Goal: Task Accomplishment & Management: Manage account settings

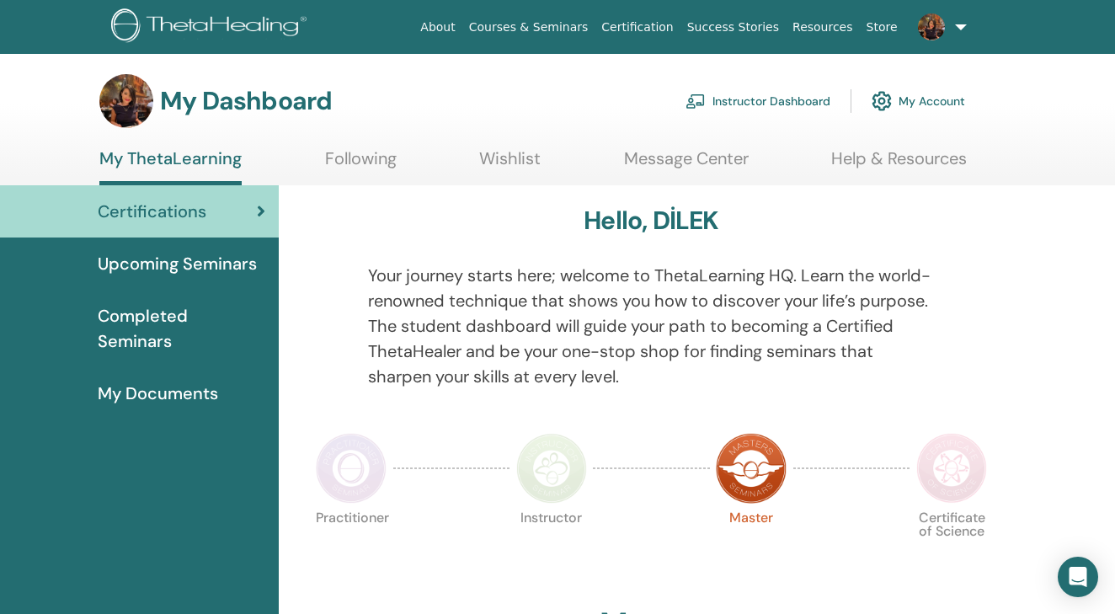
click at [713, 99] on link "Instructor Dashboard" at bounding box center [758, 101] width 145 height 37
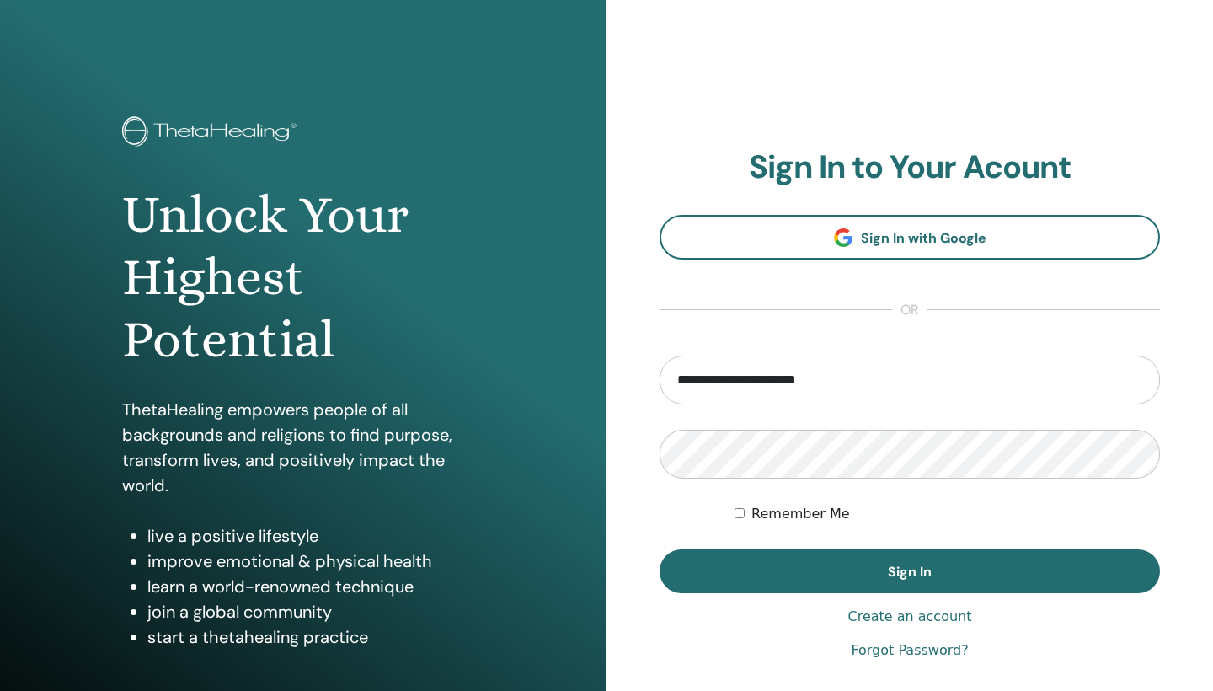
type input "**********"
click at [910, 571] on button "Sign In" at bounding box center [910, 571] width 500 height 44
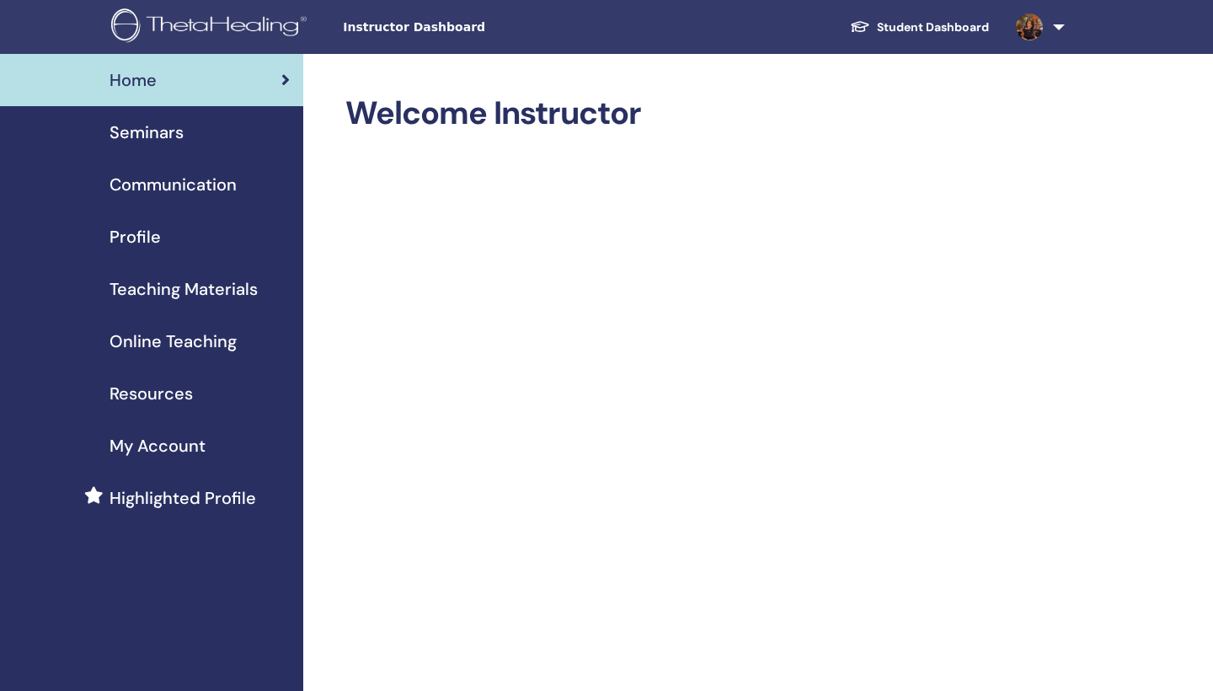
click at [203, 147] on link "Seminars" at bounding box center [151, 132] width 303 height 52
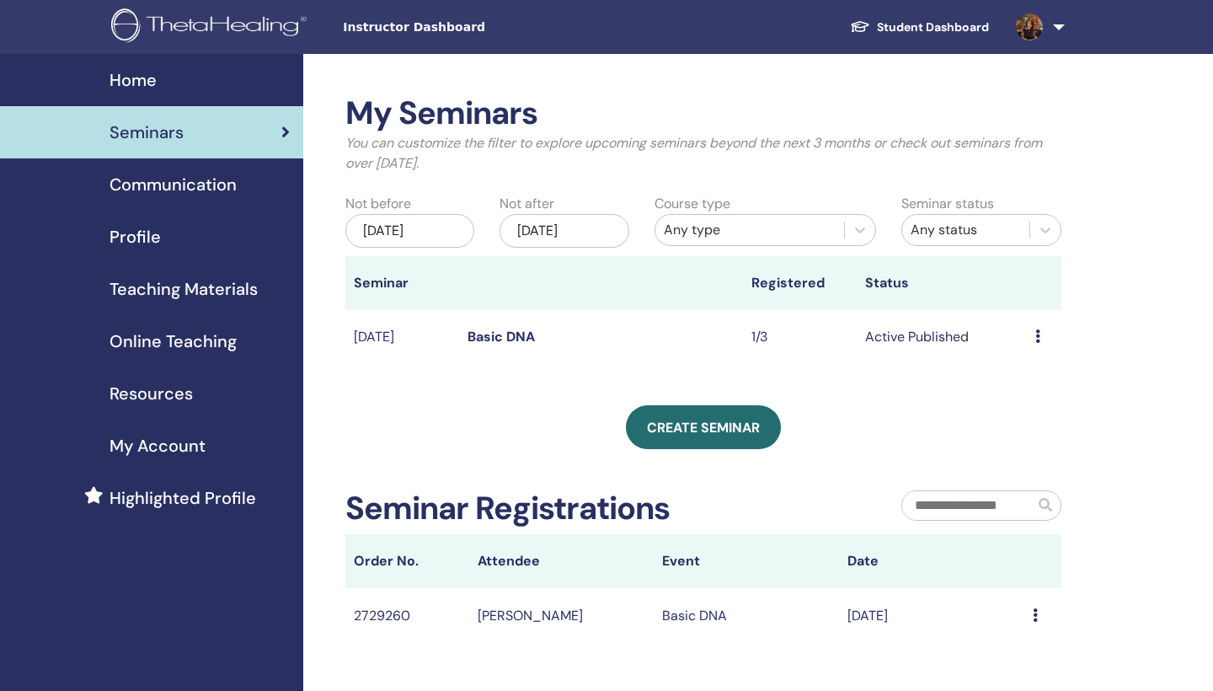
click at [1037, 333] on icon at bounding box center [1037, 335] width 5 height 13
click at [1034, 420] on p "Cancel" at bounding box center [1033, 423] width 64 height 20
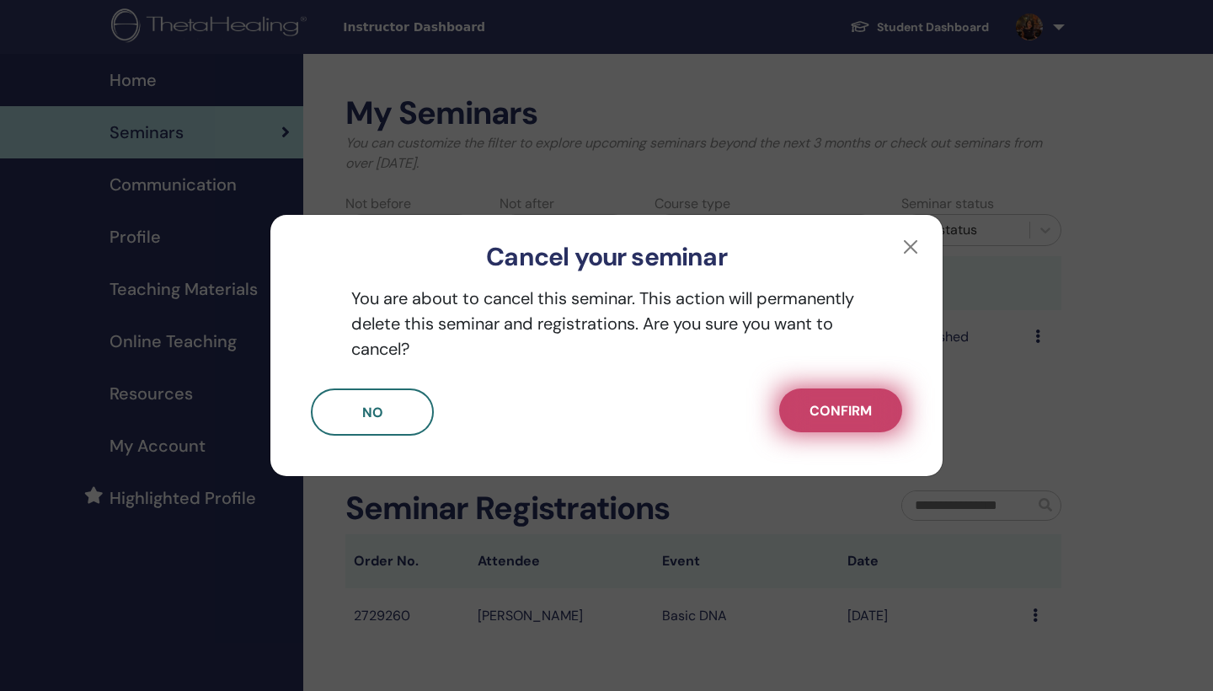
click at [795, 401] on button "Confirm" at bounding box center [840, 410] width 123 height 44
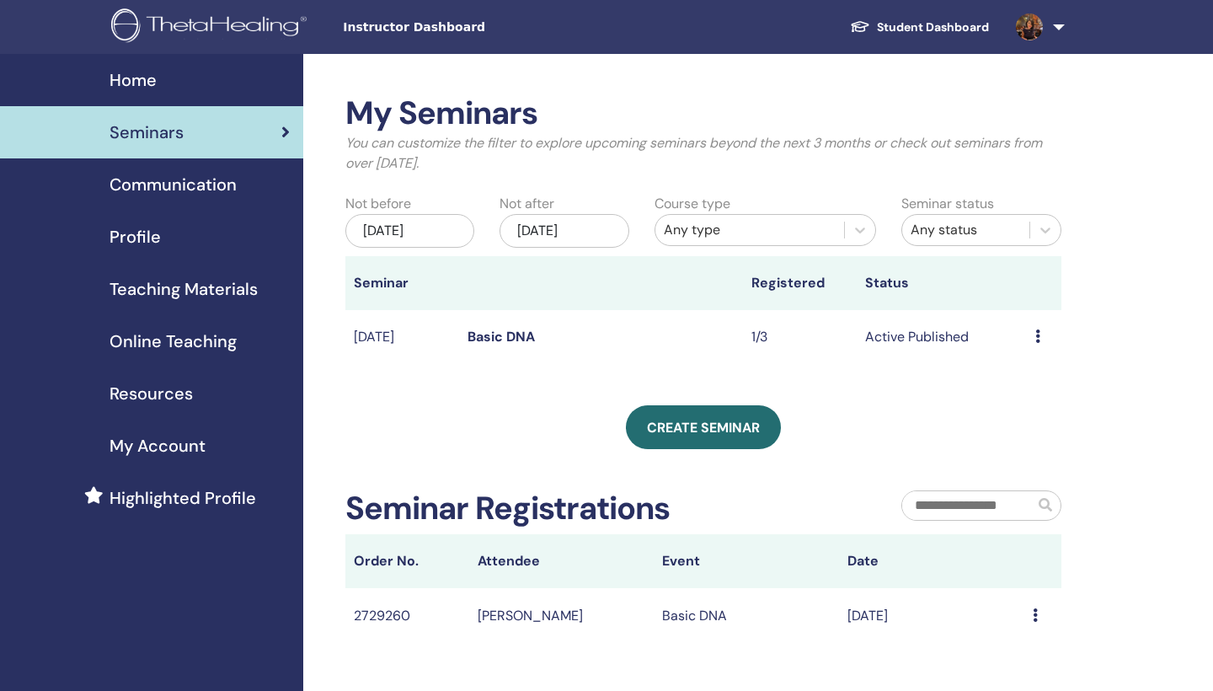
click at [716, 404] on div "My Seminars You can customize the filter to explore upcoming seminars beyond th…" at bounding box center [703, 368] width 716 height 548
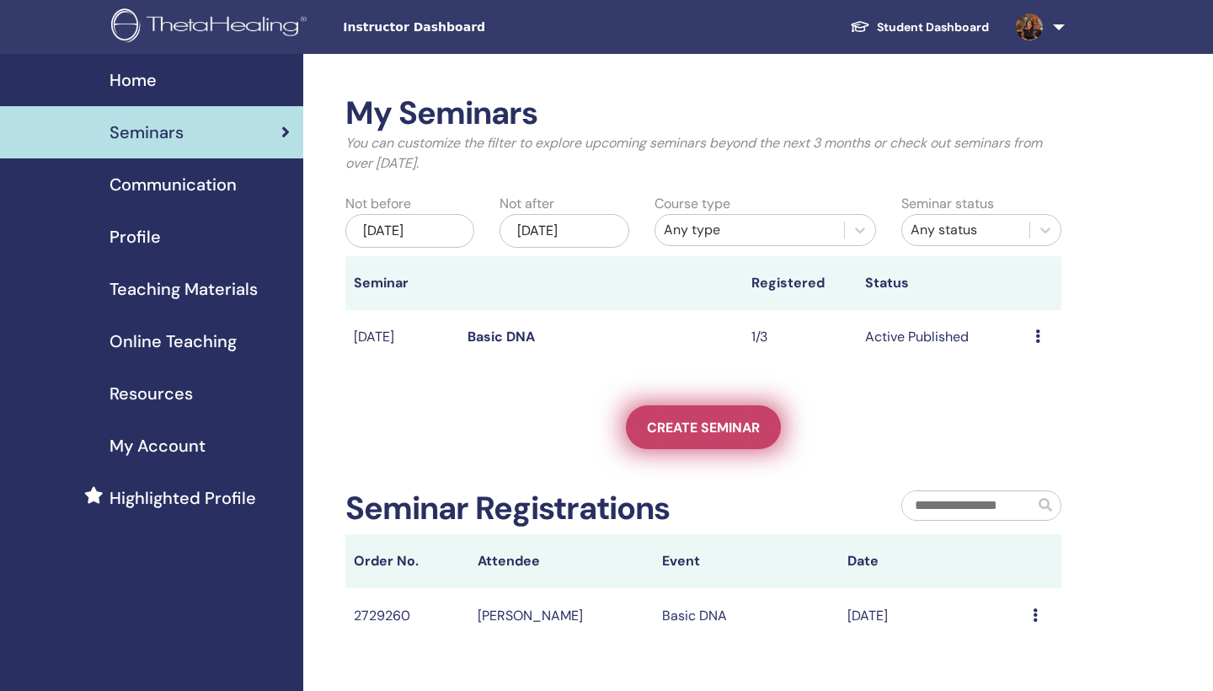
click at [722, 439] on link "Create seminar" at bounding box center [703, 427] width 155 height 44
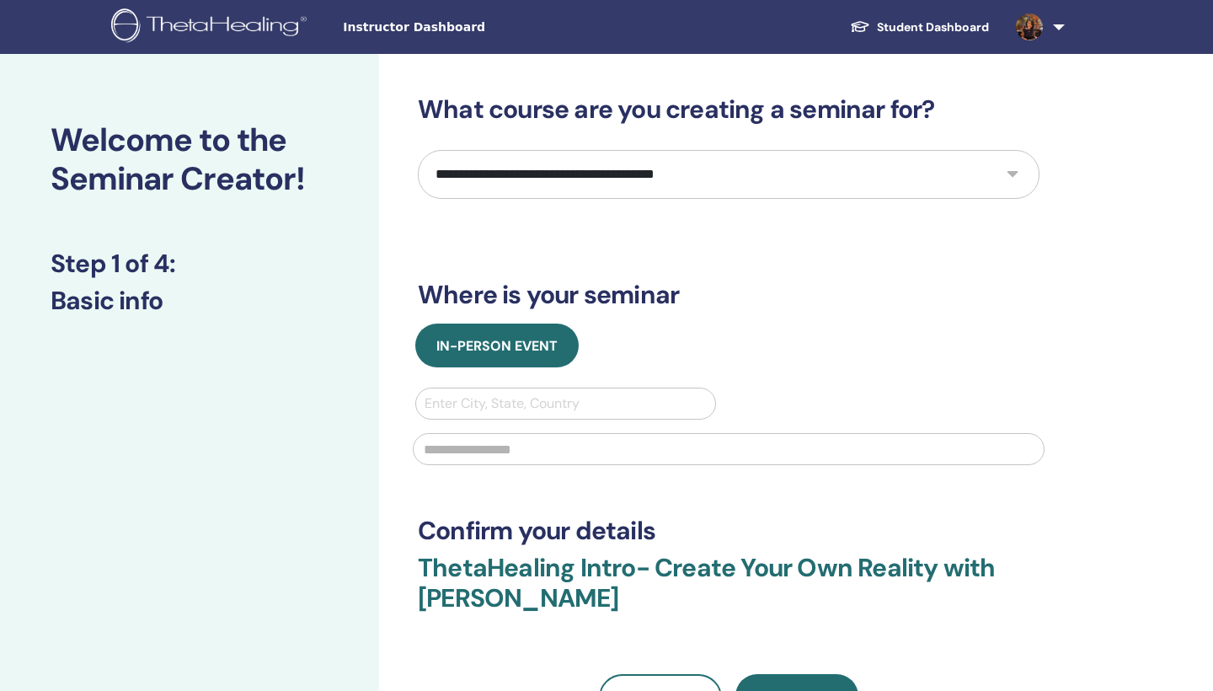
select select "*"
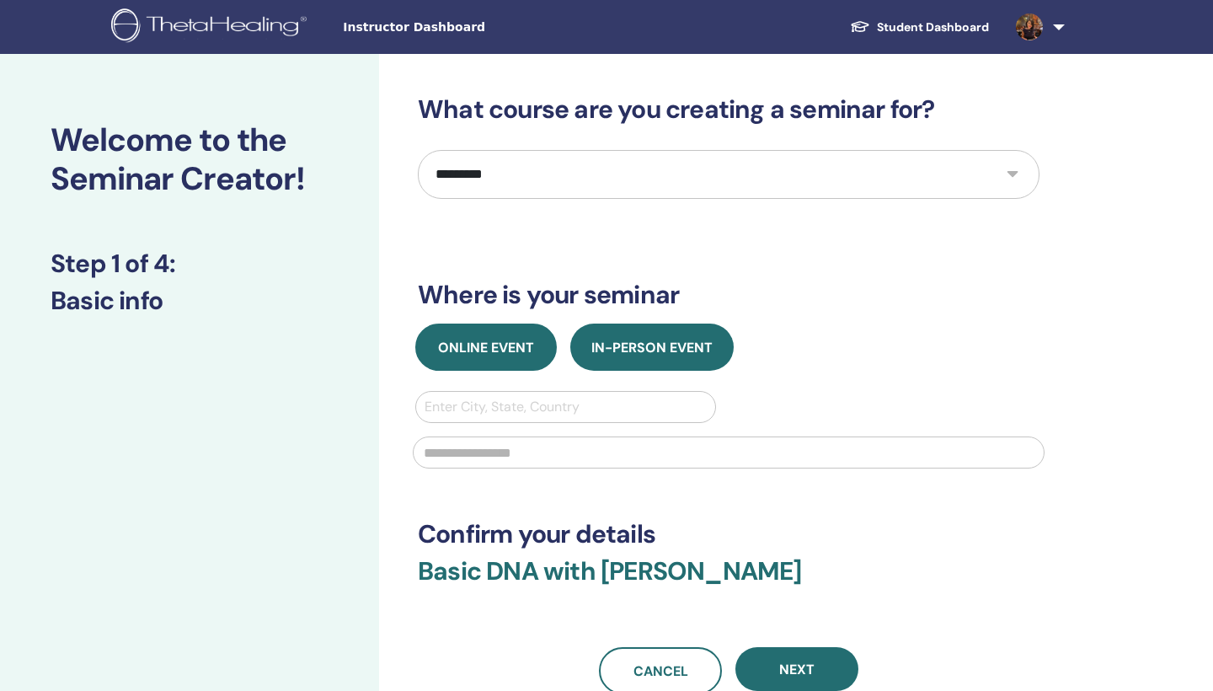
click at [478, 347] on span "Online Event" at bounding box center [486, 348] width 96 height 18
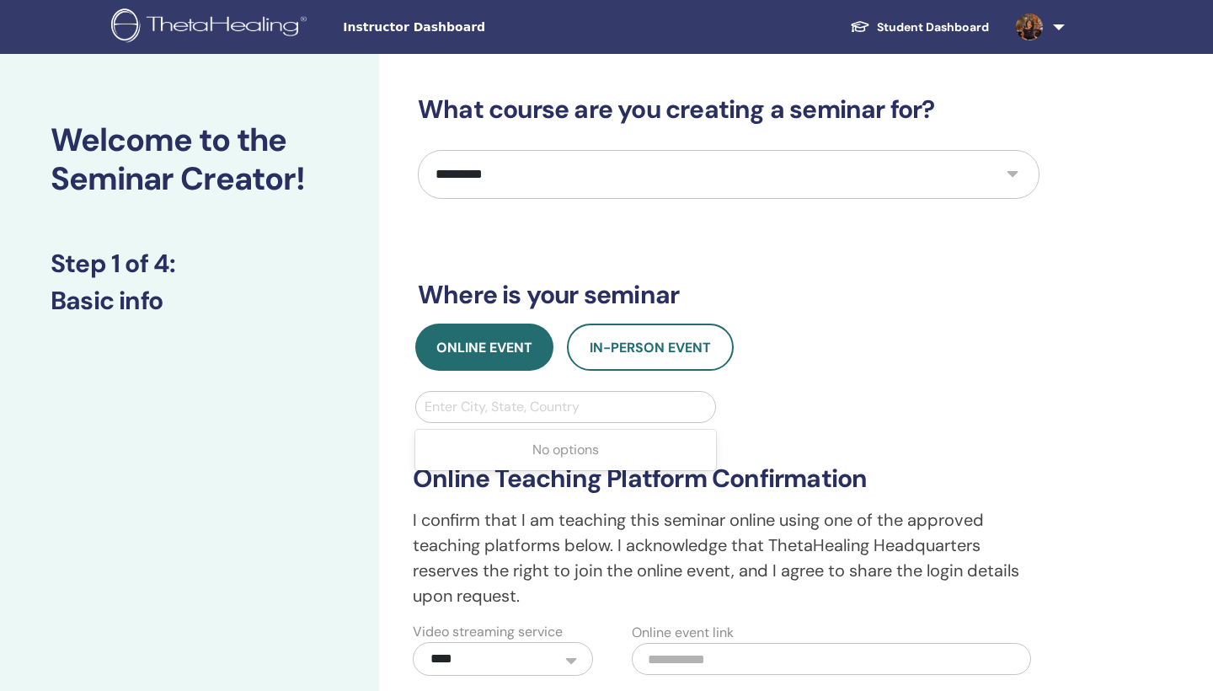
click at [464, 404] on div "Enter City, State, Country" at bounding box center [566, 407] width 282 height 20
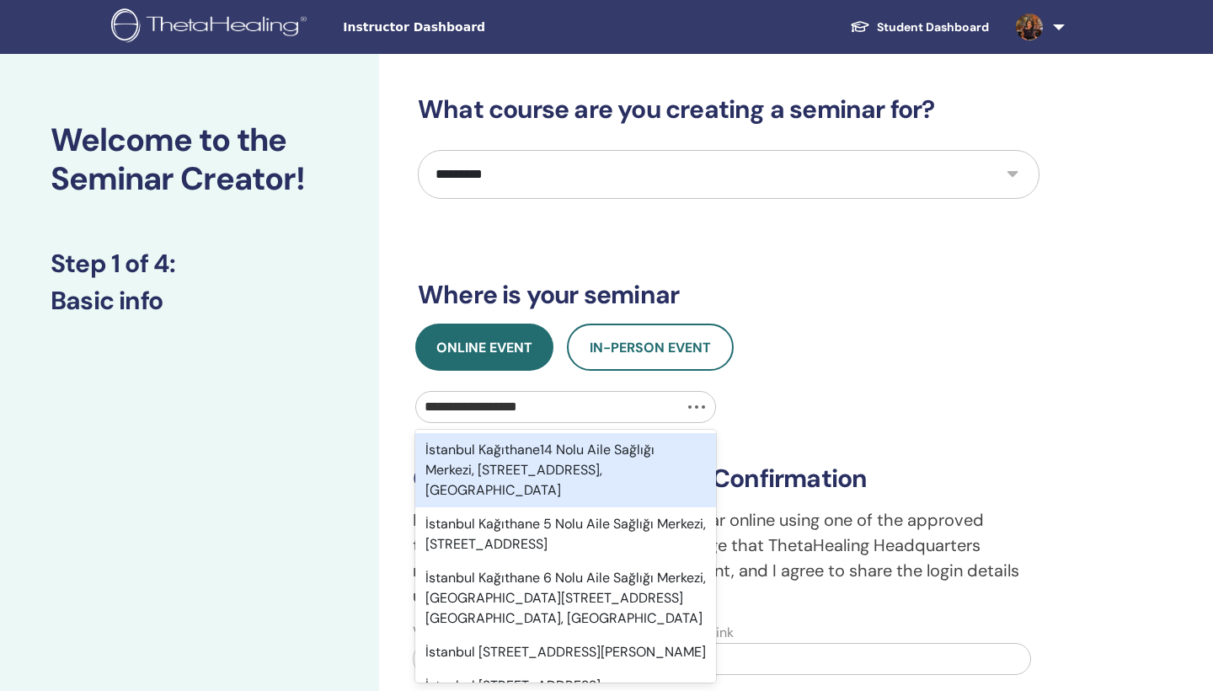
type input "**********"
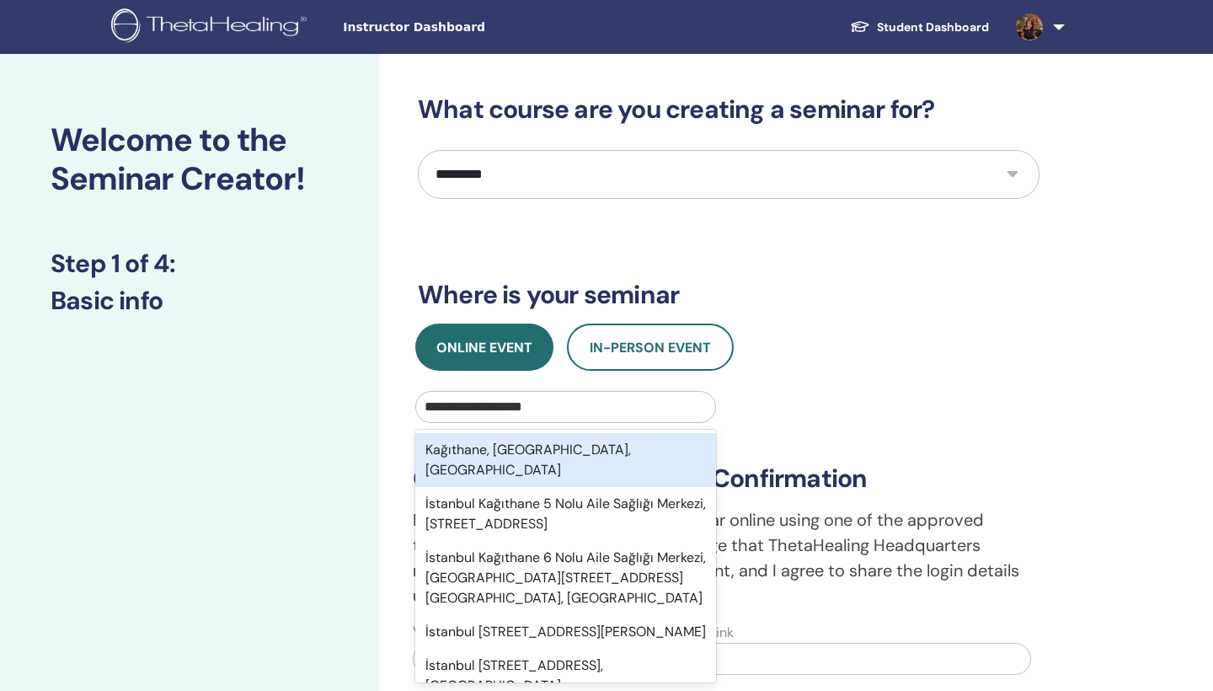
click at [451, 450] on div "Kağıthane, İstanbul, TUR" at bounding box center [565, 460] width 301 height 54
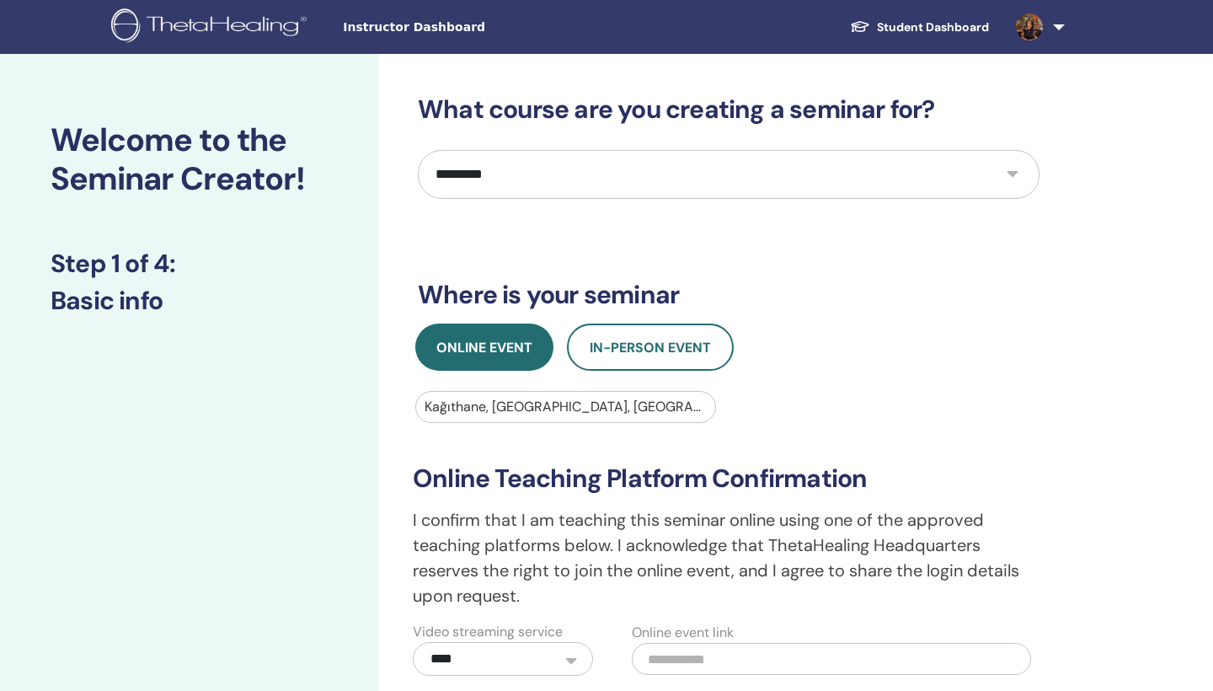
click at [958, 434] on div "**********" at bounding box center [729, 549] width 652 height 253
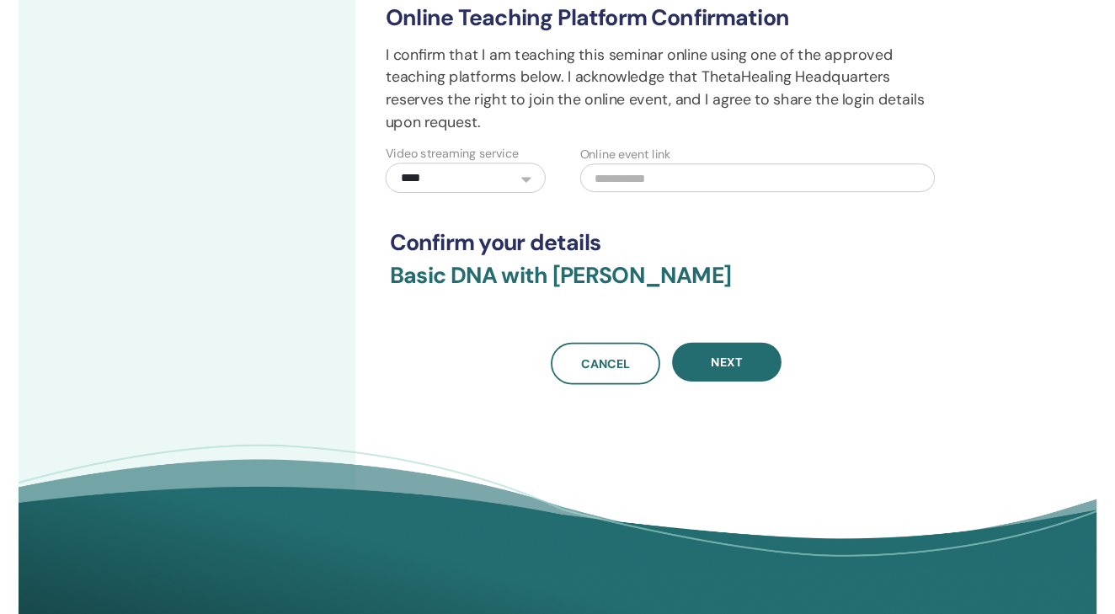
scroll to position [465, 0]
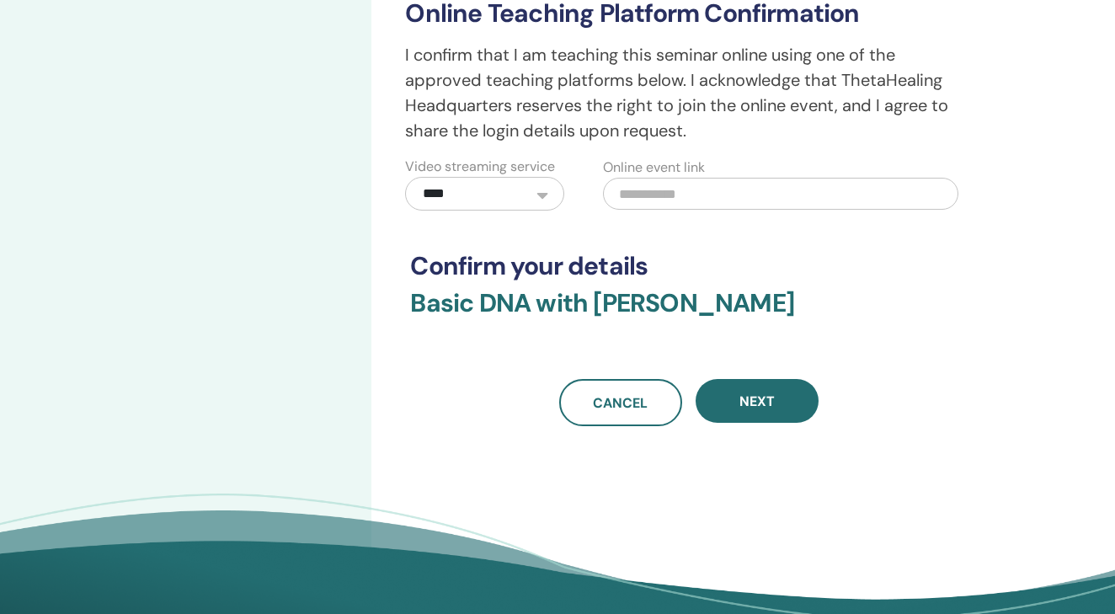
click at [808, 190] on input "text" at bounding box center [780, 194] width 355 height 32
paste input "**********"
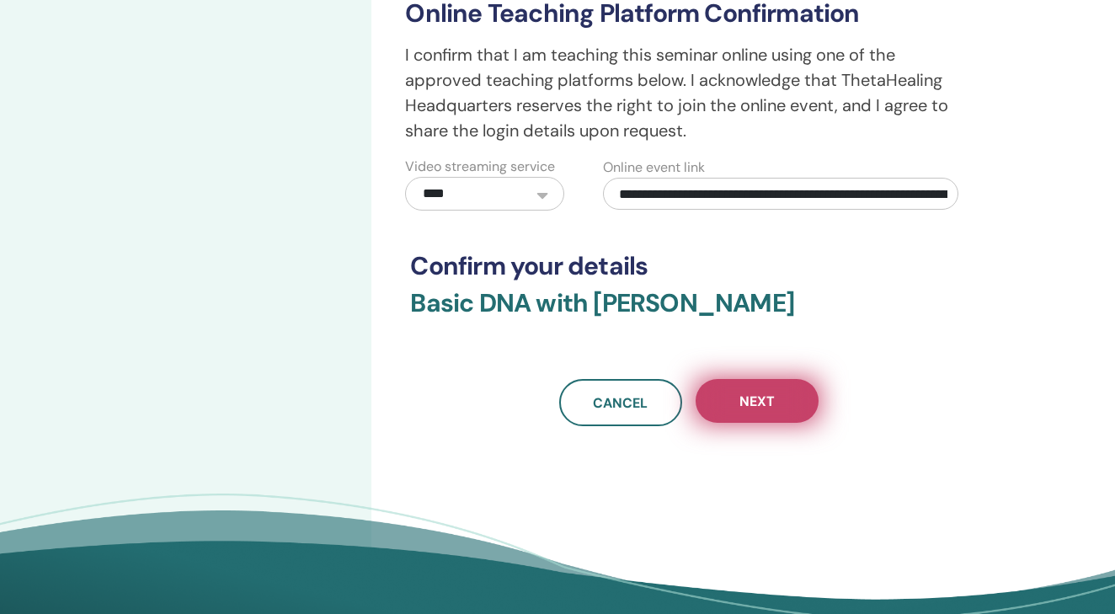
click at [744, 411] on button "Next" at bounding box center [757, 401] width 123 height 44
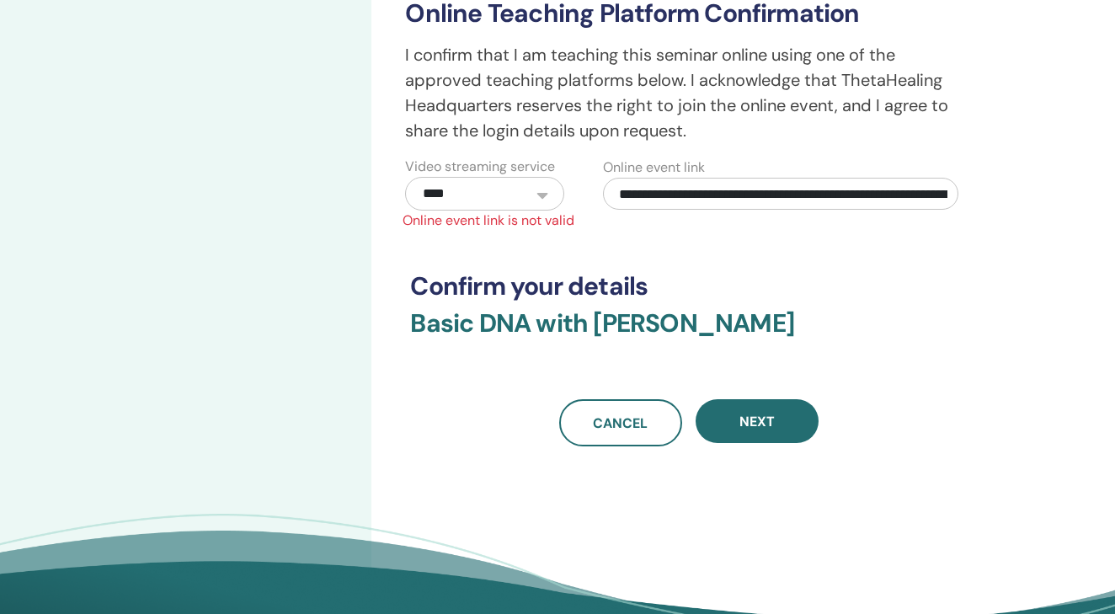
drag, startPoint x: 621, startPoint y: 191, endPoint x: 872, endPoint y: 200, distance: 251.2
click at [872, 200] on input "**********" at bounding box center [780, 194] width 355 height 32
click at [940, 198] on input "**********" at bounding box center [780, 194] width 355 height 32
click at [923, 200] on input "**********" at bounding box center [780, 194] width 355 height 32
click at [809, 200] on input "**********" at bounding box center [780, 194] width 355 height 32
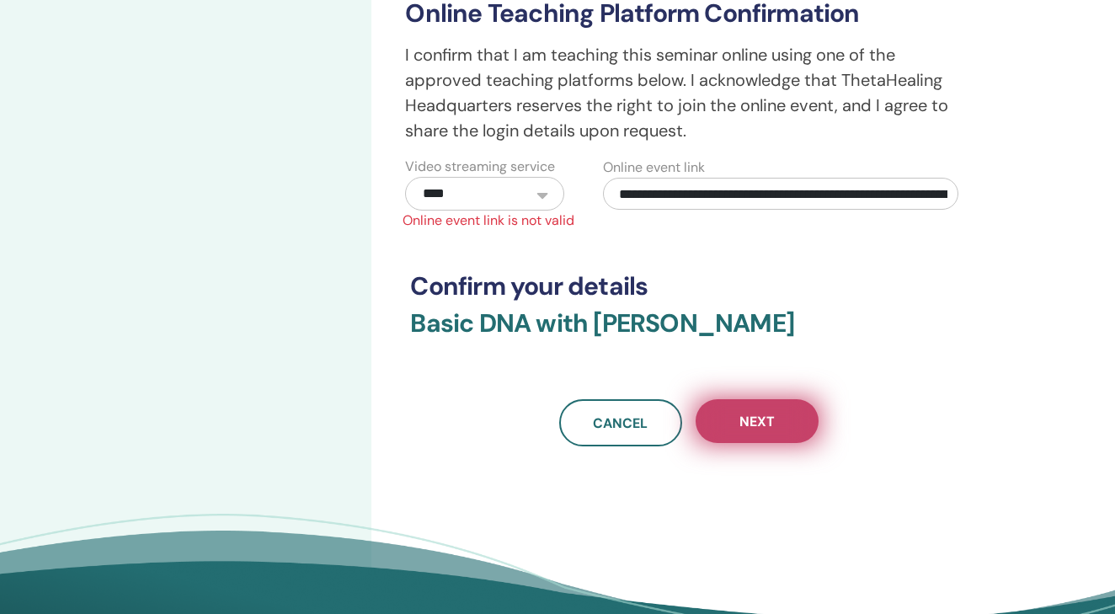
type input "**********"
click at [713, 421] on button "Next" at bounding box center [757, 421] width 123 height 44
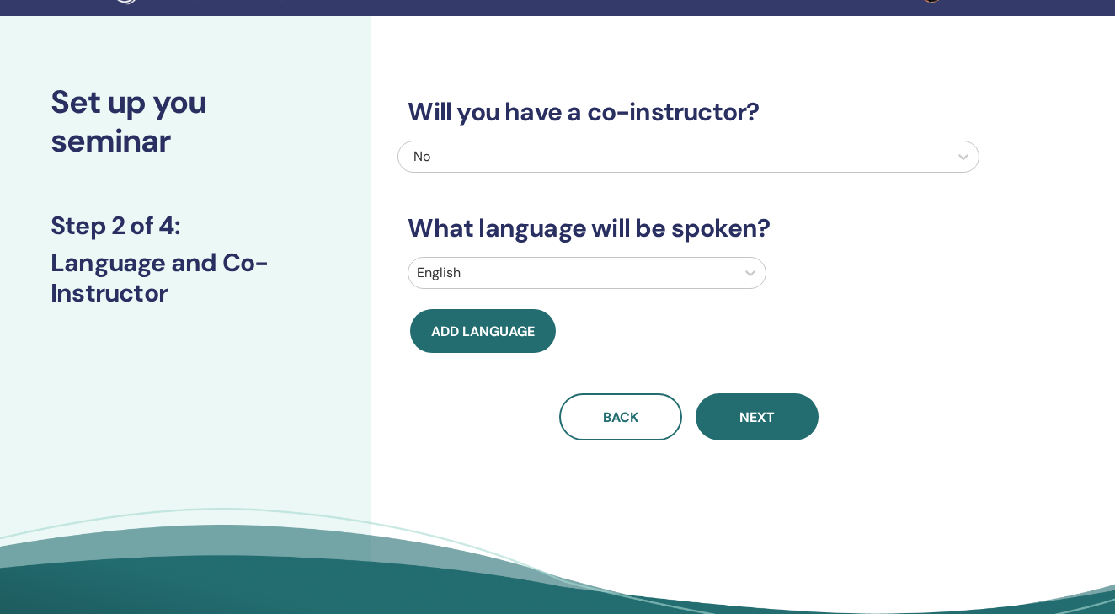
scroll to position [26, 0]
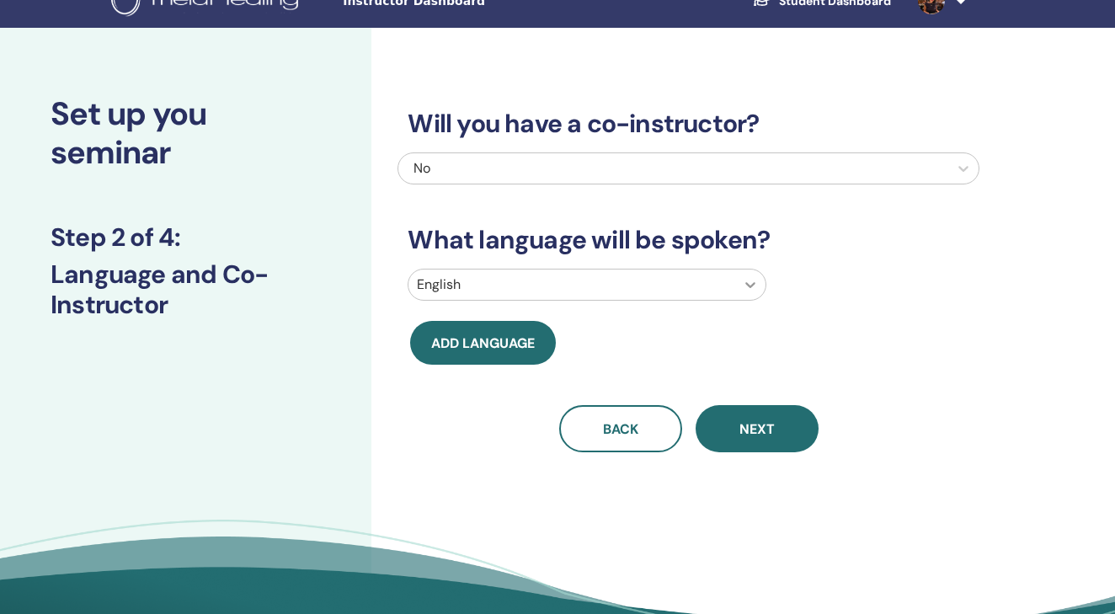
click at [746, 288] on icon at bounding box center [750, 284] width 17 height 17
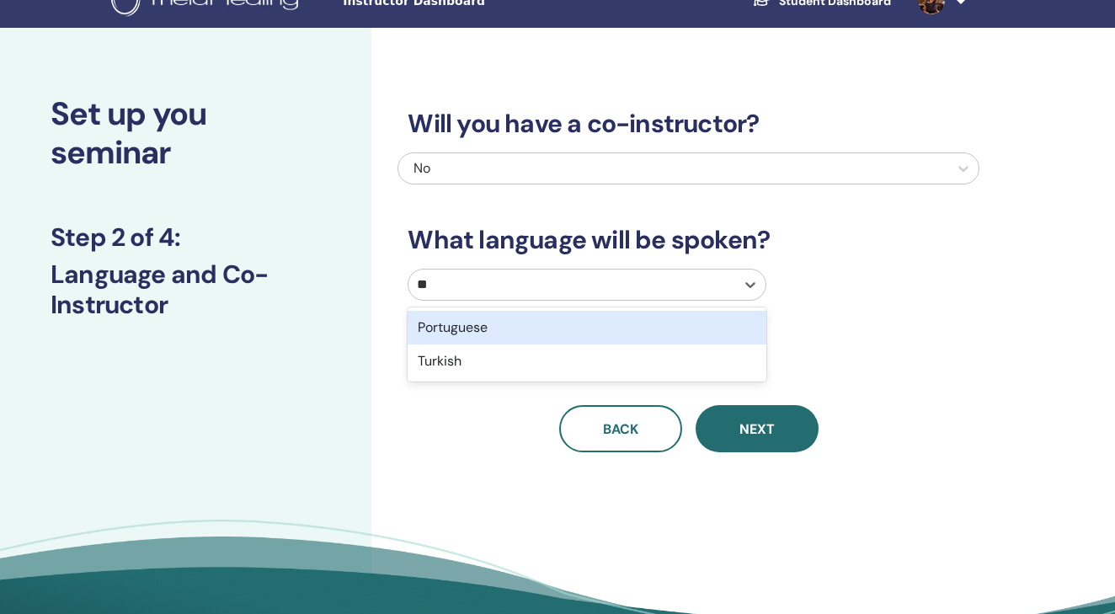
type input "***"
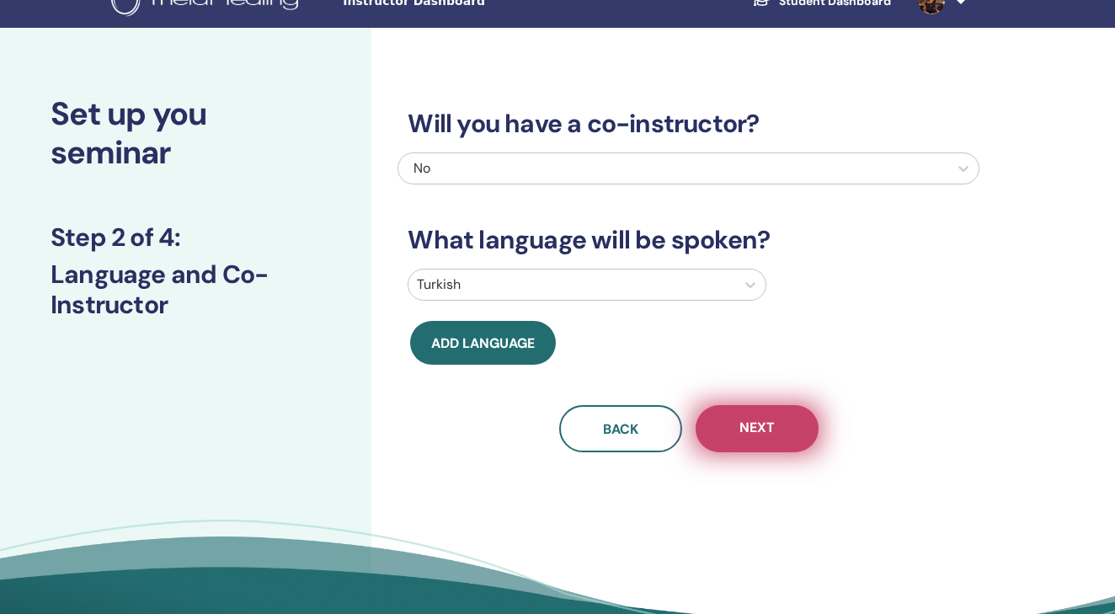
click at [759, 421] on span "Next" at bounding box center [757, 429] width 35 height 21
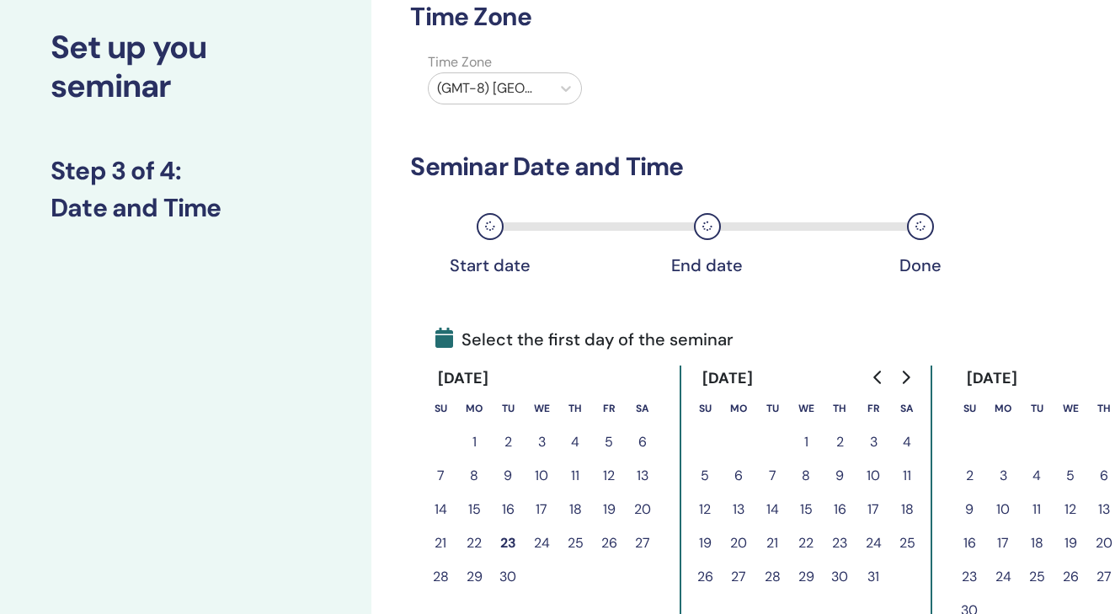
scroll to position [99, 0]
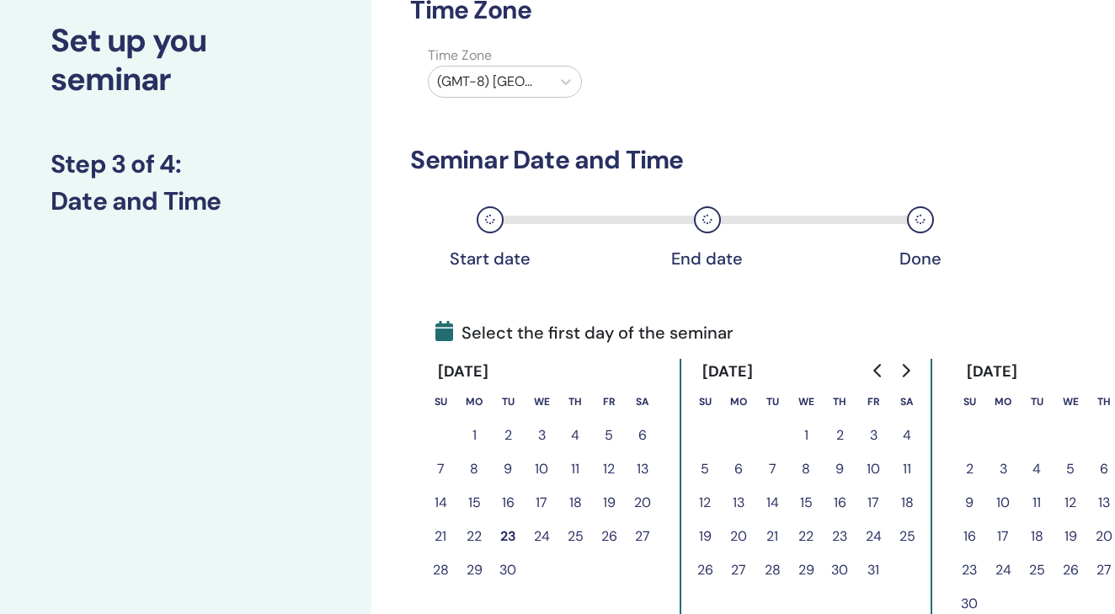
click at [510, 535] on button "23" at bounding box center [508, 537] width 34 height 34
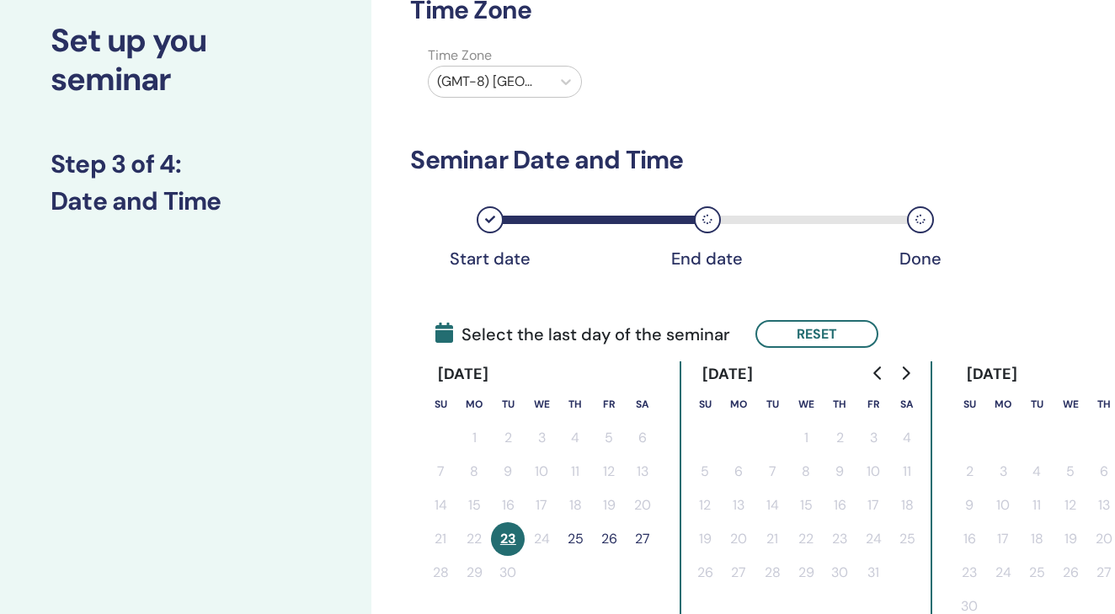
click at [575, 535] on button "25" at bounding box center [575, 539] width 34 height 34
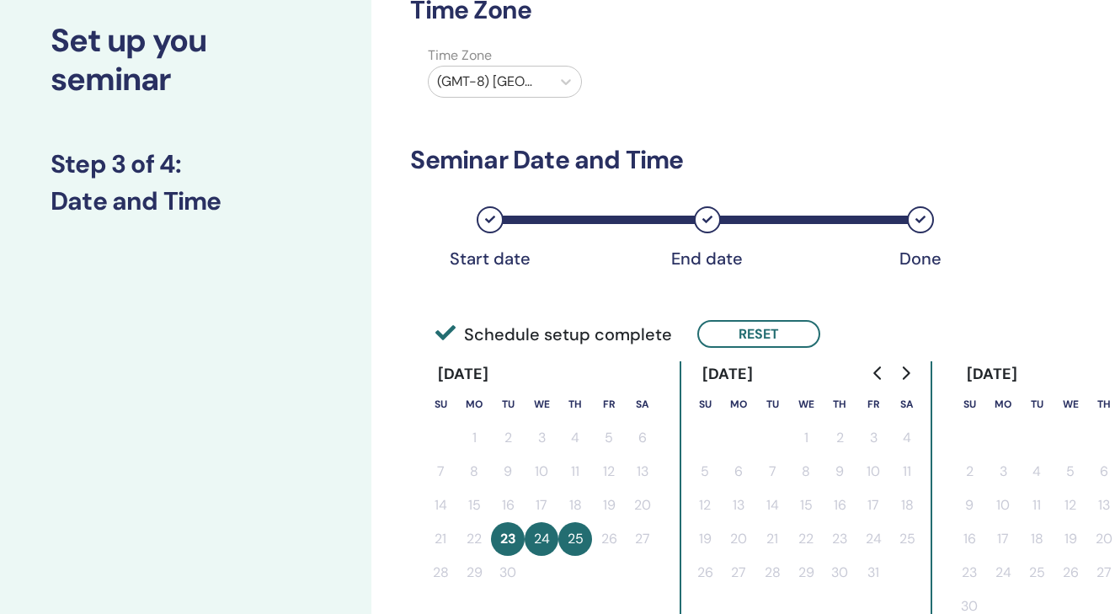
click at [1006, 237] on div "Time Zone Time Zone (GMT-8) US/Alaska Seminar Date and Time Start date End date…" at bounding box center [743, 550] width 744 height 1191
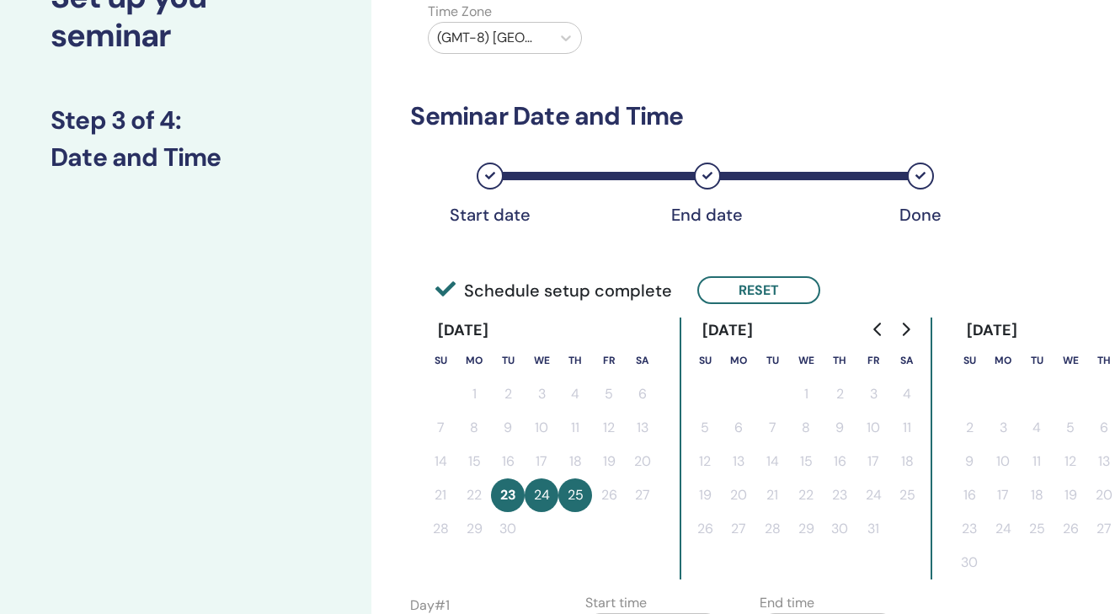
scroll to position [140, 0]
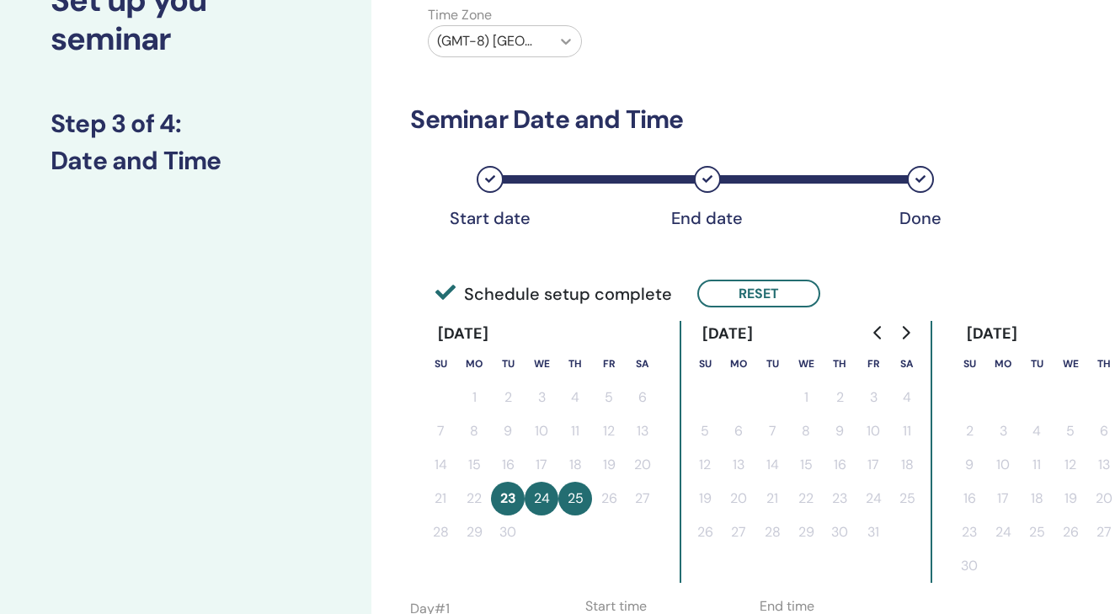
click at [558, 41] on icon at bounding box center [566, 41] width 17 height 17
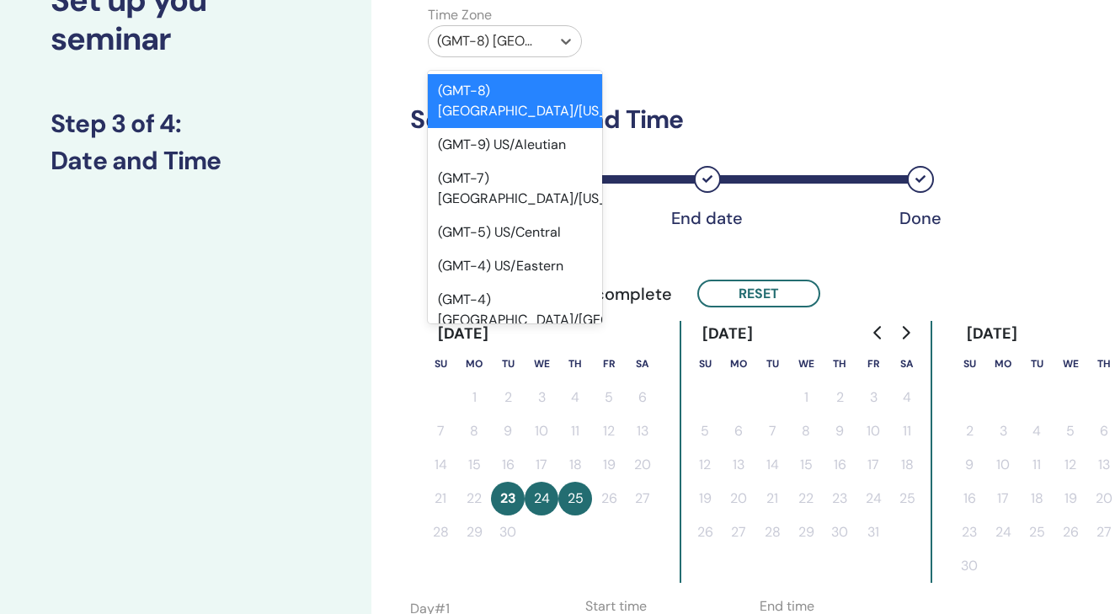
scroll to position [25949, 0]
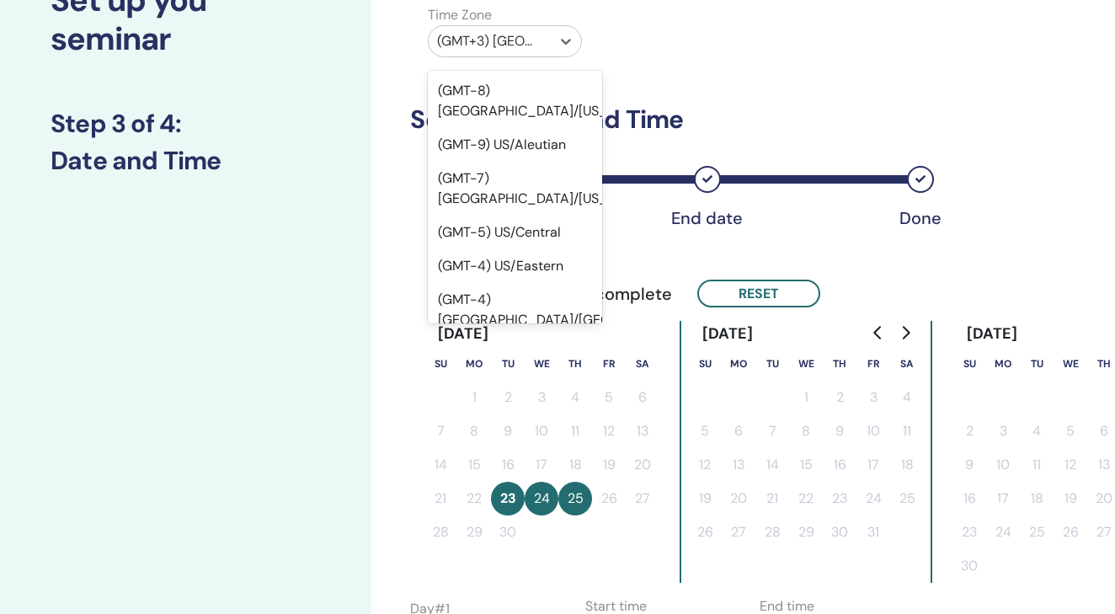
scroll to position [25754, 0]
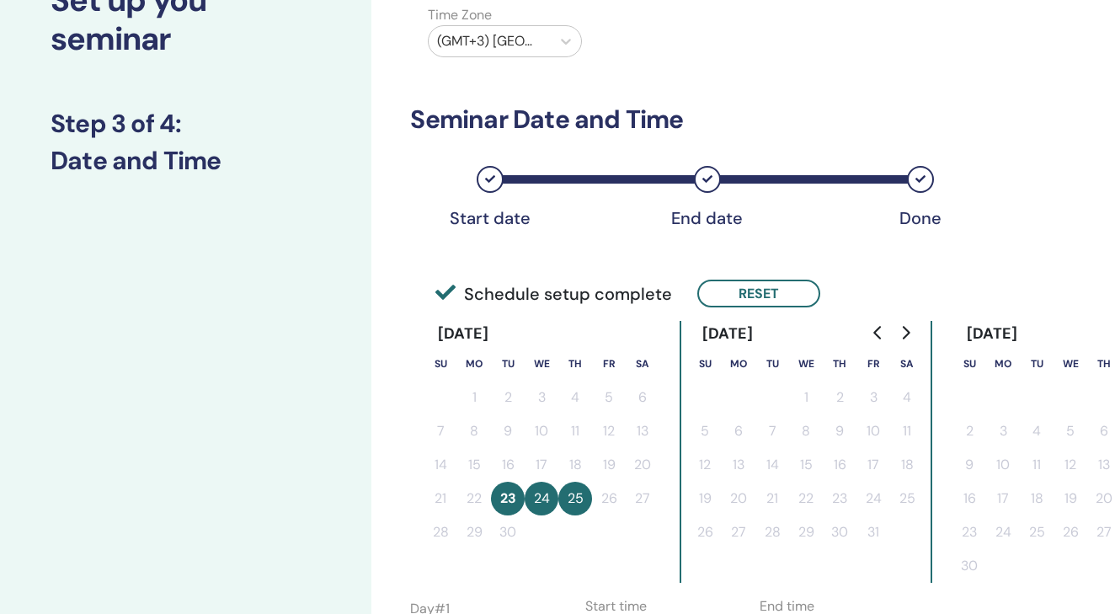
click at [1024, 227] on div "Time Zone Time Zone (GMT+3) Turkey Seminar Date and Time Start date End date Do…" at bounding box center [743, 509] width 744 height 1191
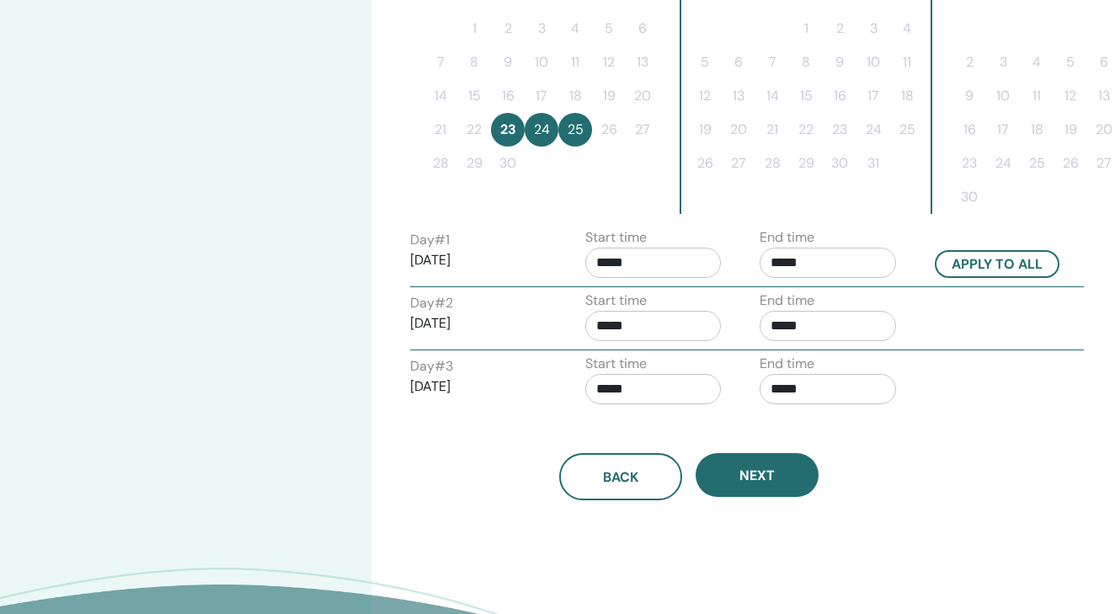
scroll to position [513, 0]
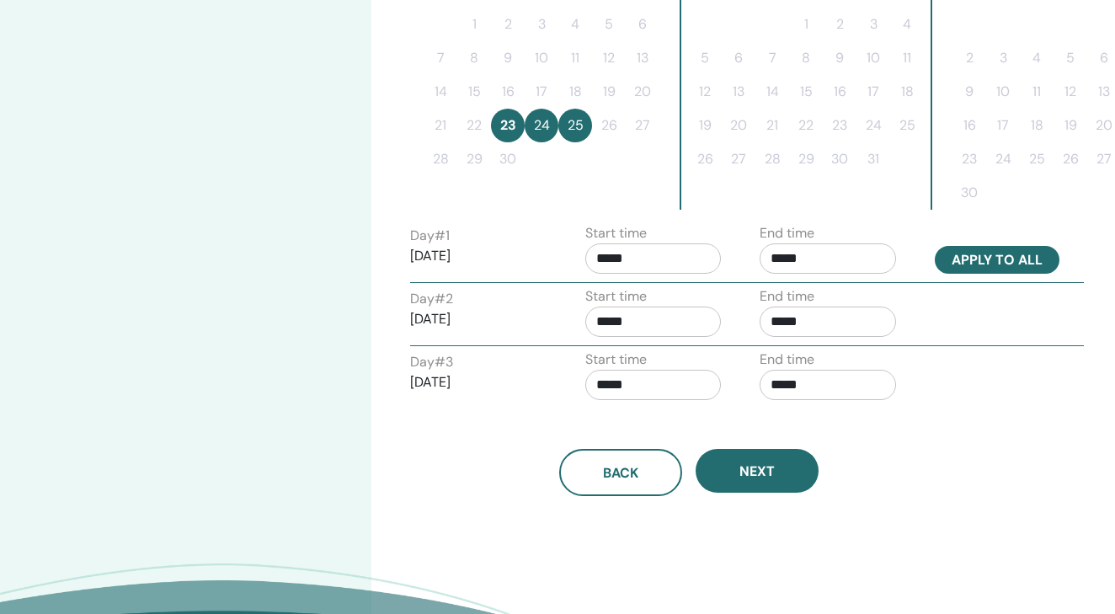
click at [1006, 258] on button "Apply to all" at bounding box center [997, 260] width 125 height 28
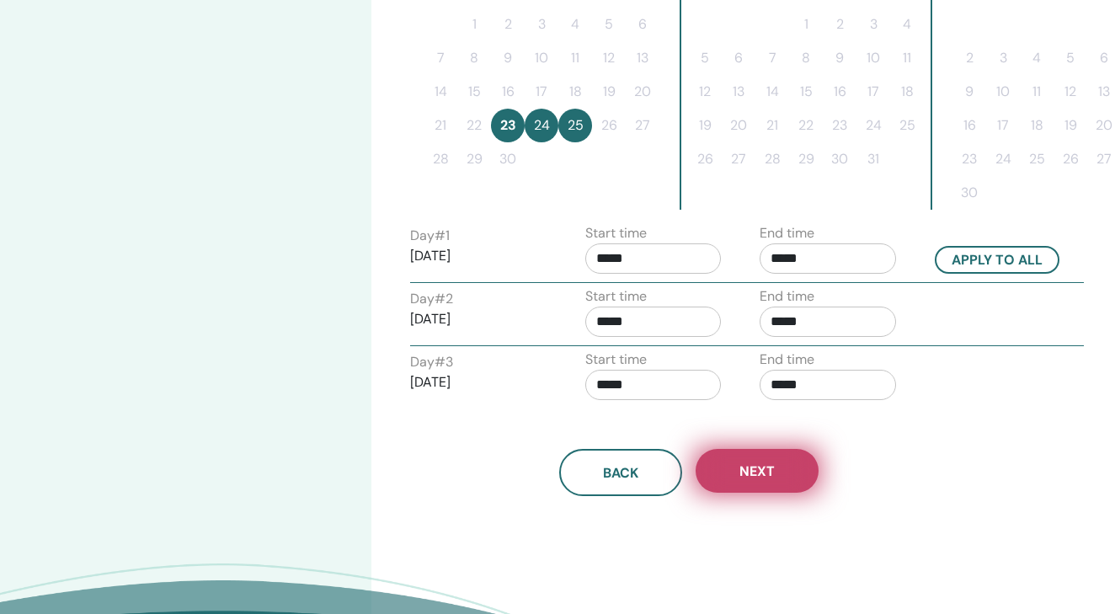
click at [746, 472] on span "Next" at bounding box center [757, 471] width 35 height 18
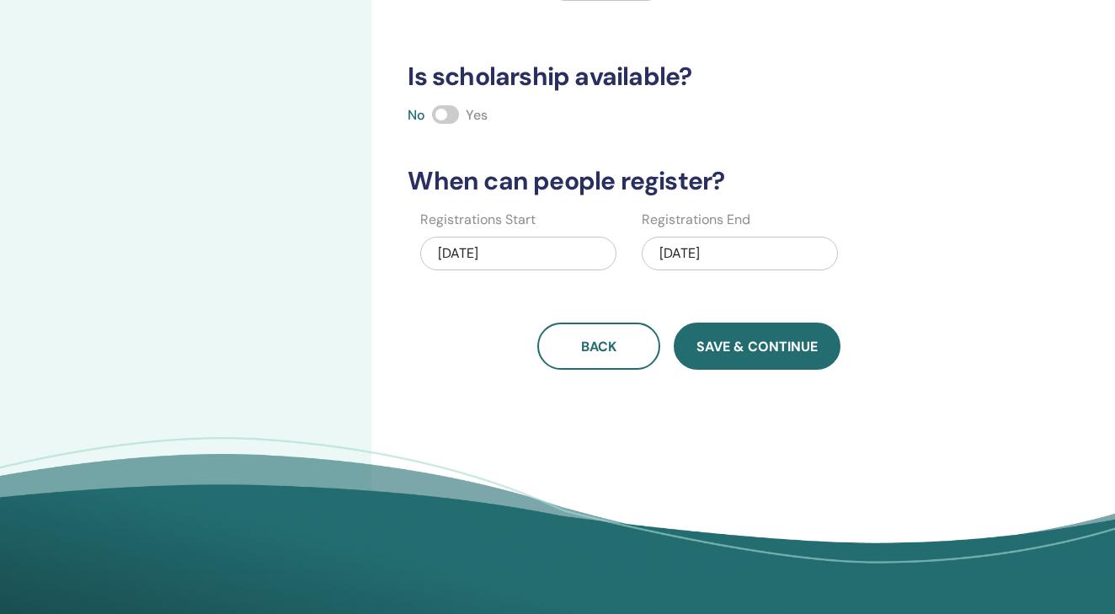
click at [747, 347] on span "Save & Continue" at bounding box center [757, 347] width 121 height 18
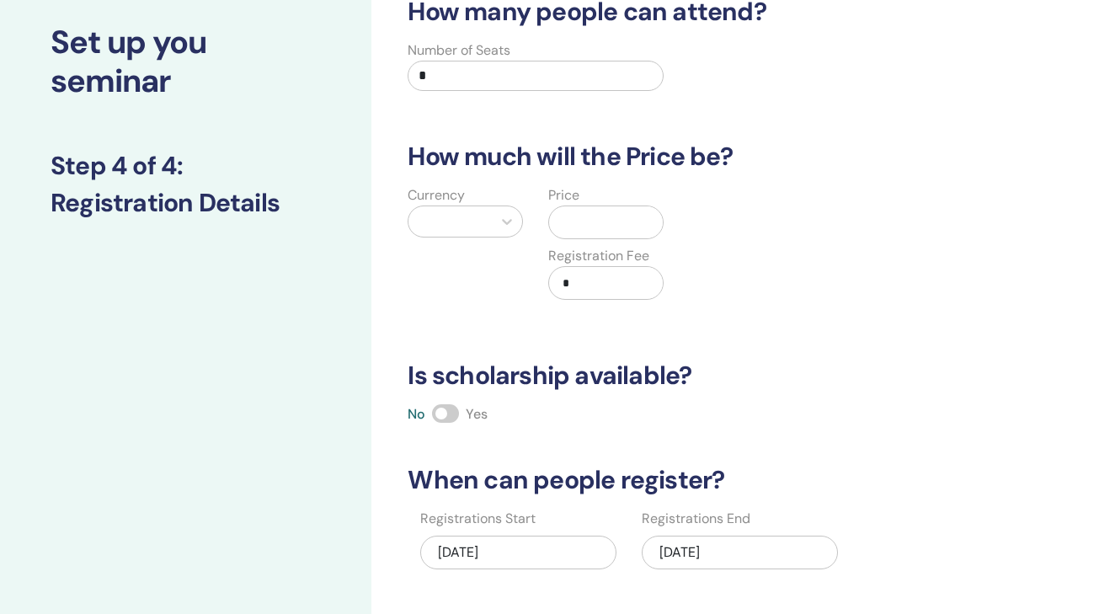
scroll to position [96, 0]
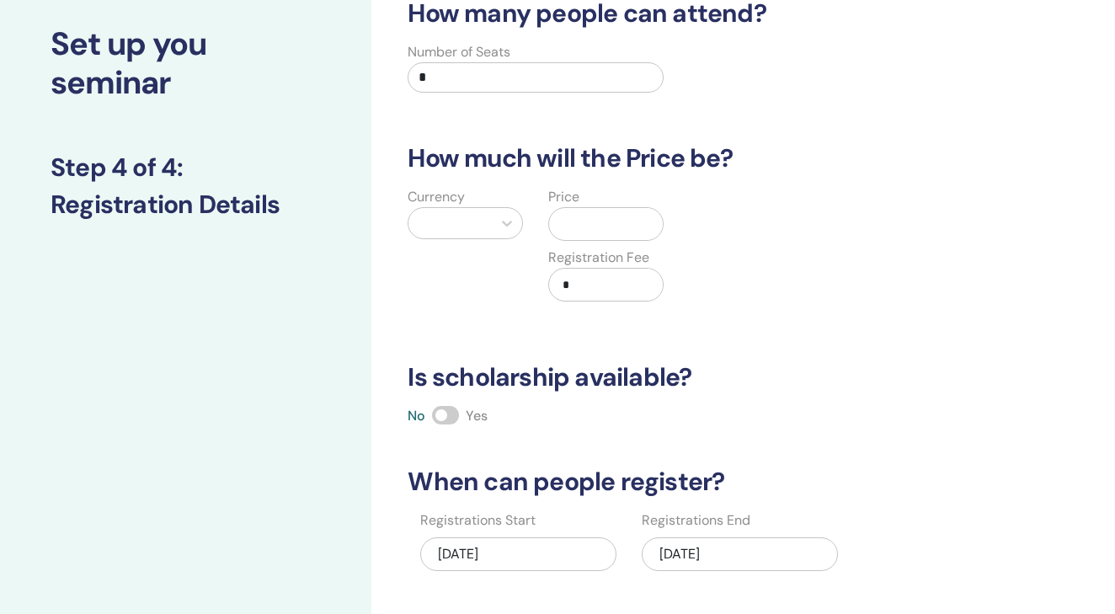
click at [440, 75] on input "*" at bounding box center [535, 77] width 255 height 30
type input "*"
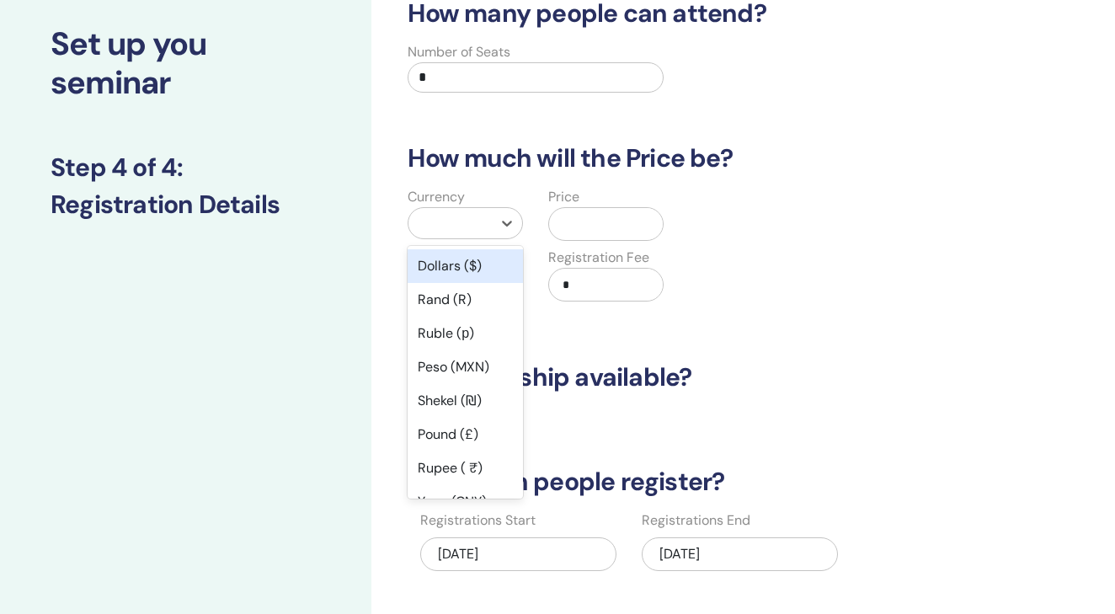
click at [477, 214] on div at bounding box center [450, 223] width 67 height 24
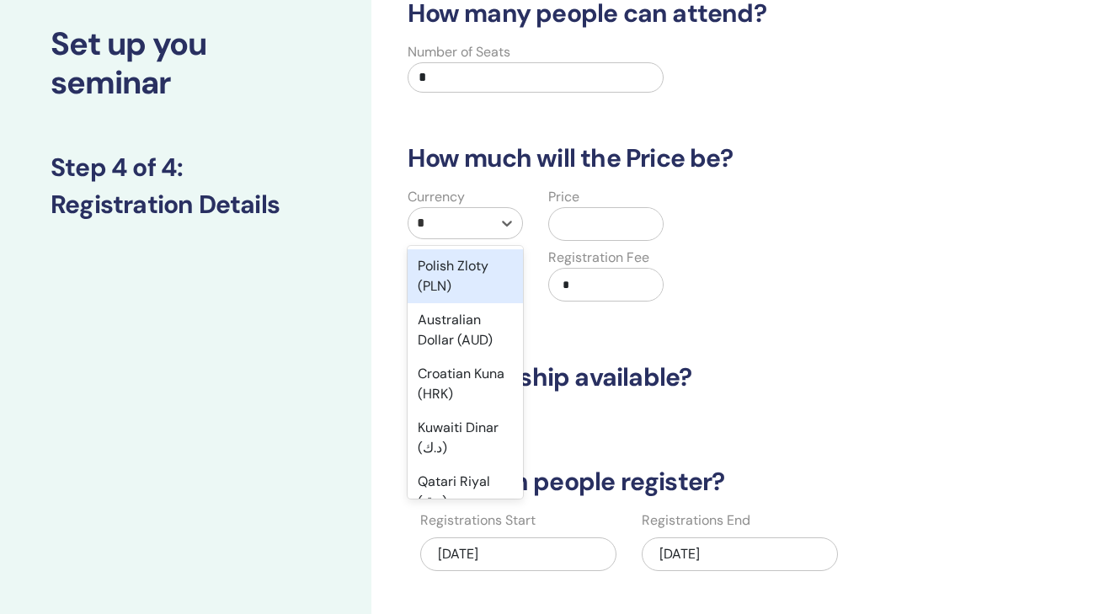
type input "**"
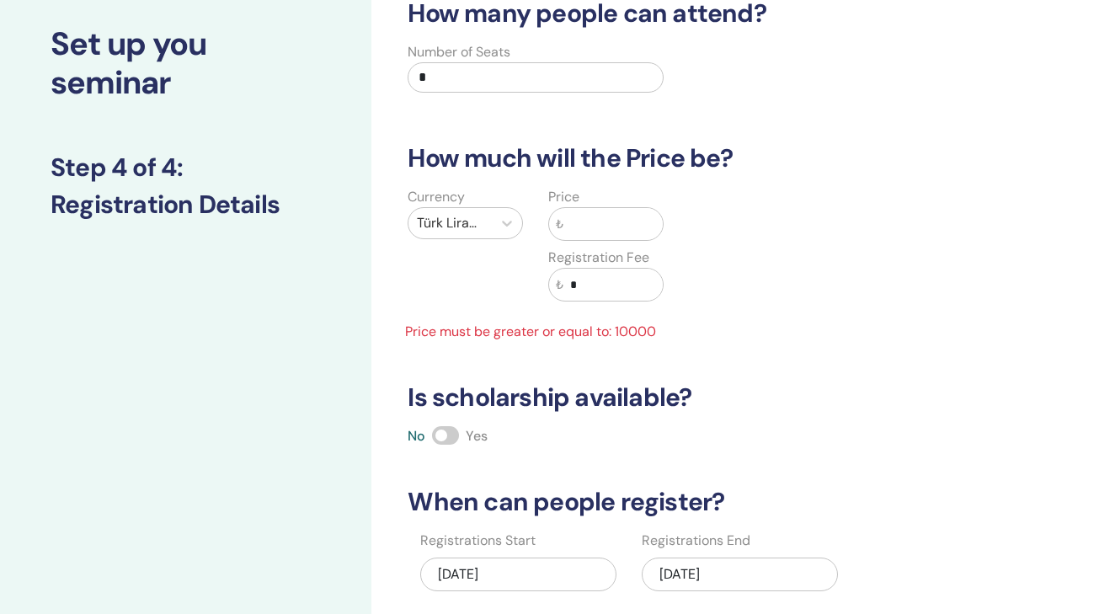
click at [609, 213] on input "text" at bounding box center [613, 224] width 99 height 32
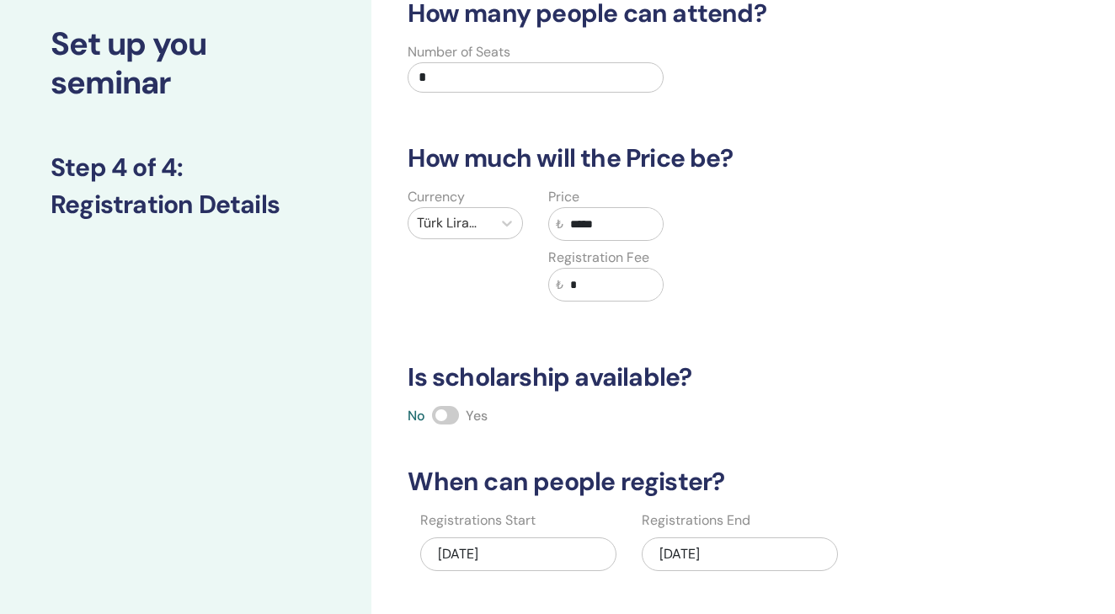
type input "*****"
click at [784, 285] on div "Currency Türk Lirası (₺) Price ₺ ***** Registration Fee ₺ *" at bounding box center [676, 254] width 582 height 135
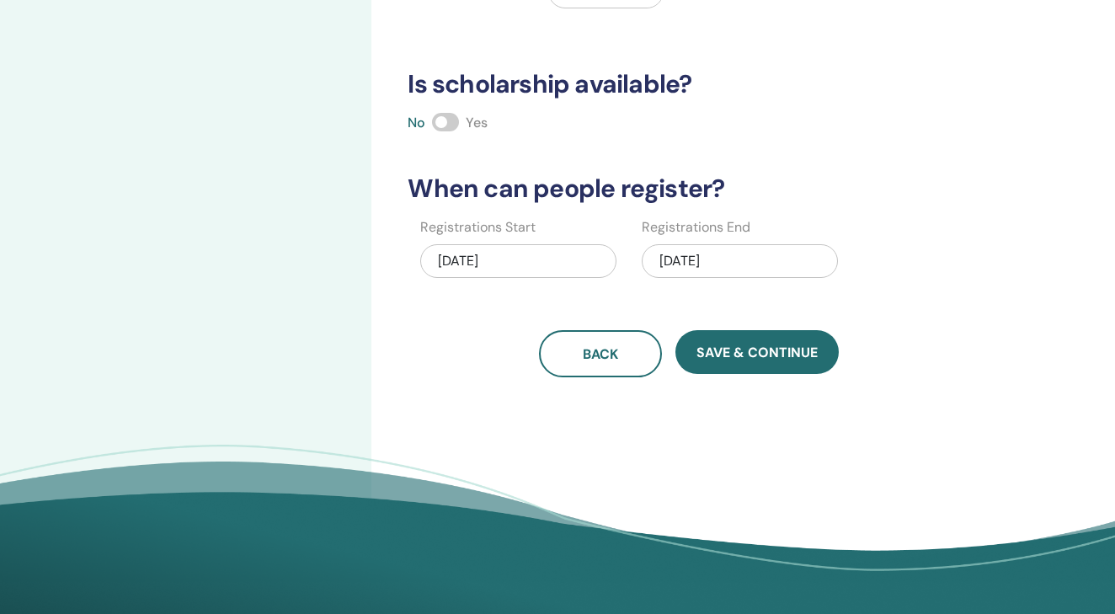
scroll to position [424, 0]
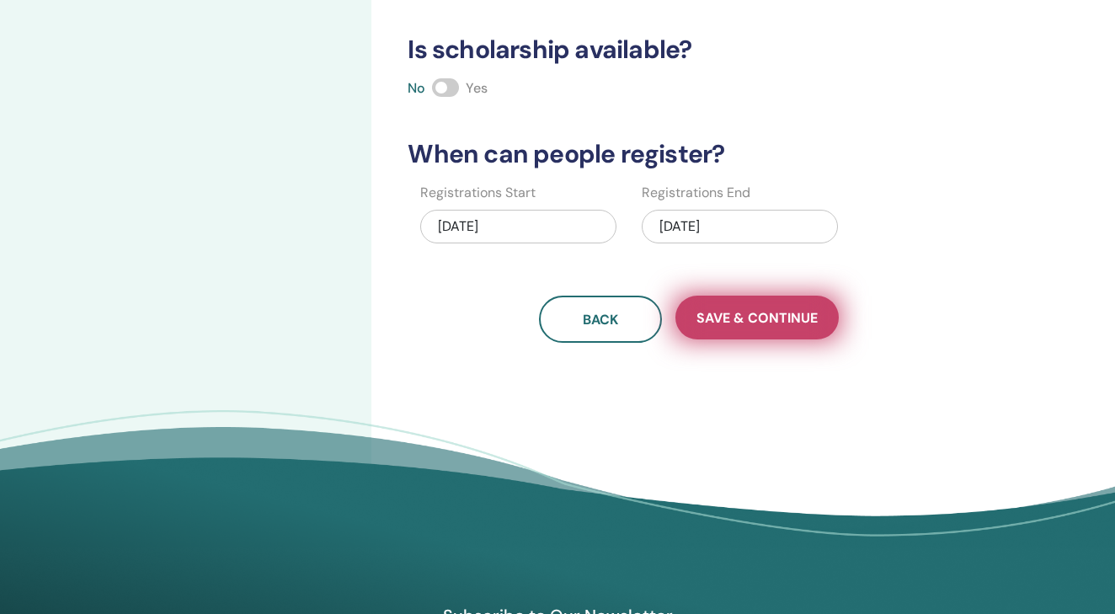
click at [728, 332] on button "Save & Continue" at bounding box center [757, 318] width 163 height 44
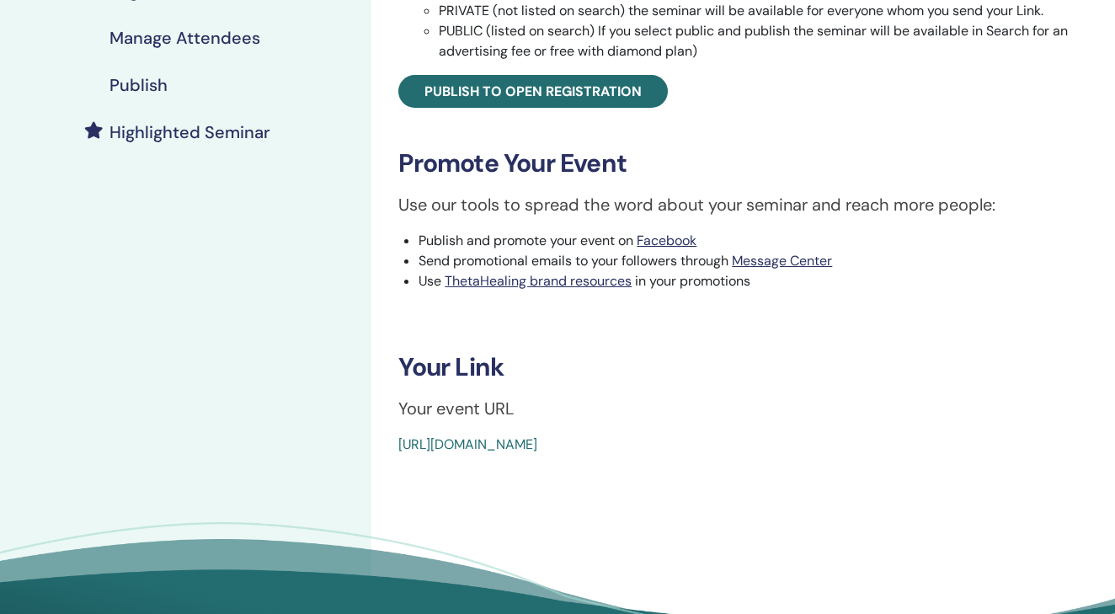
scroll to position [409, 0]
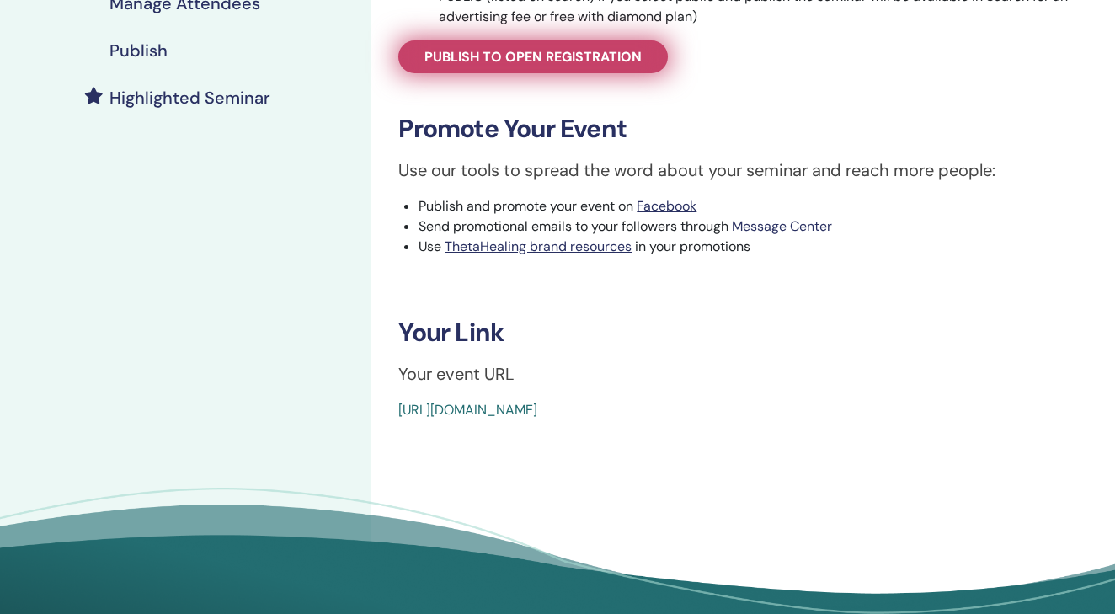
click at [580, 54] on span "Publish to open registration" at bounding box center [533, 57] width 217 height 18
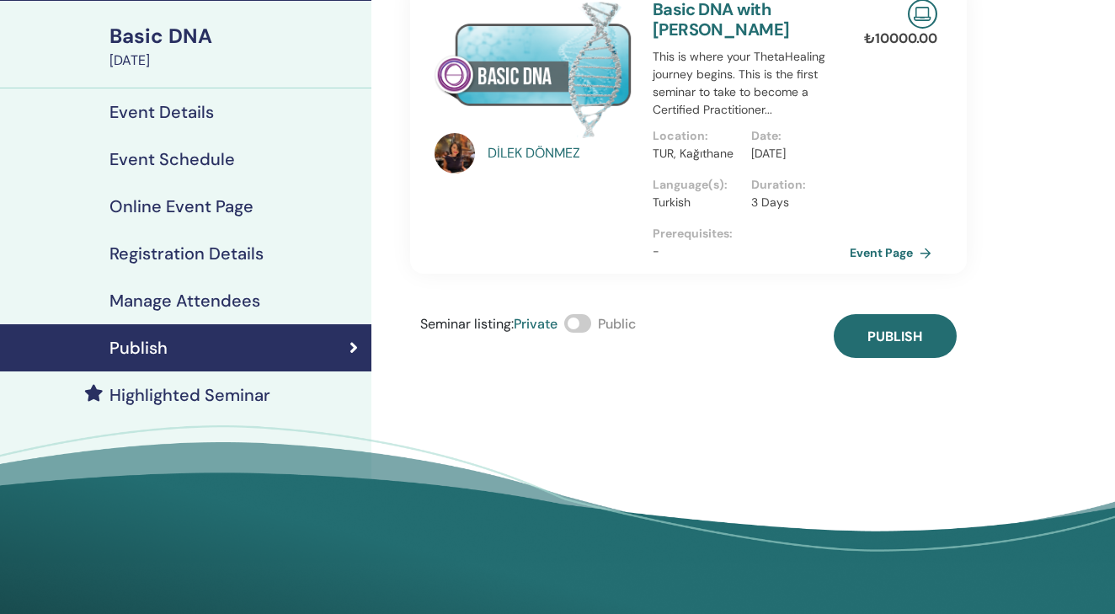
scroll to position [99, 0]
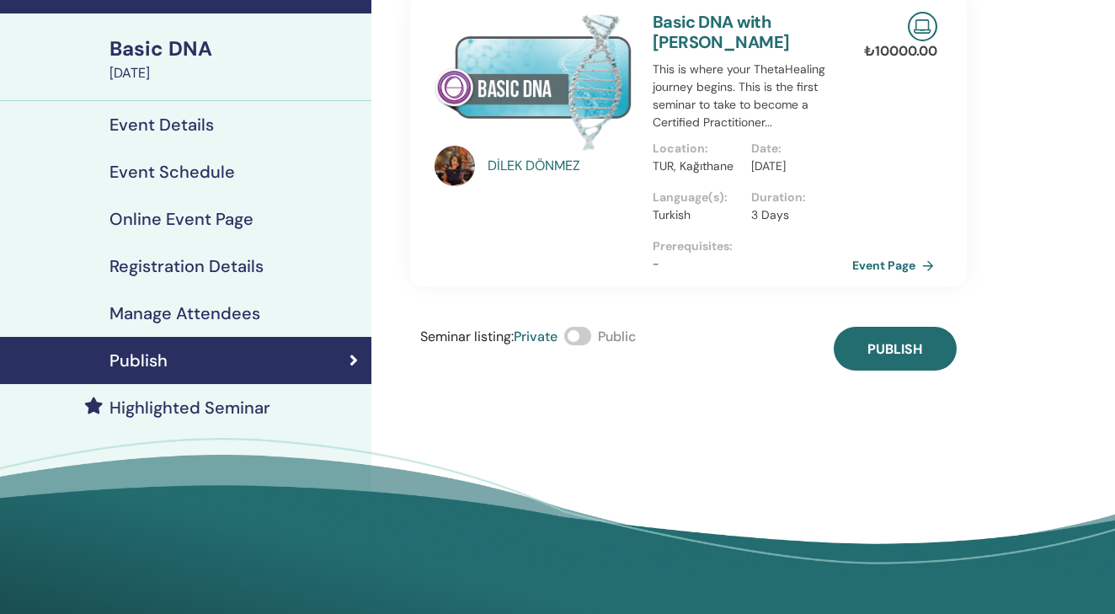
click at [885, 278] on link "Event Page" at bounding box center [896, 265] width 88 height 25
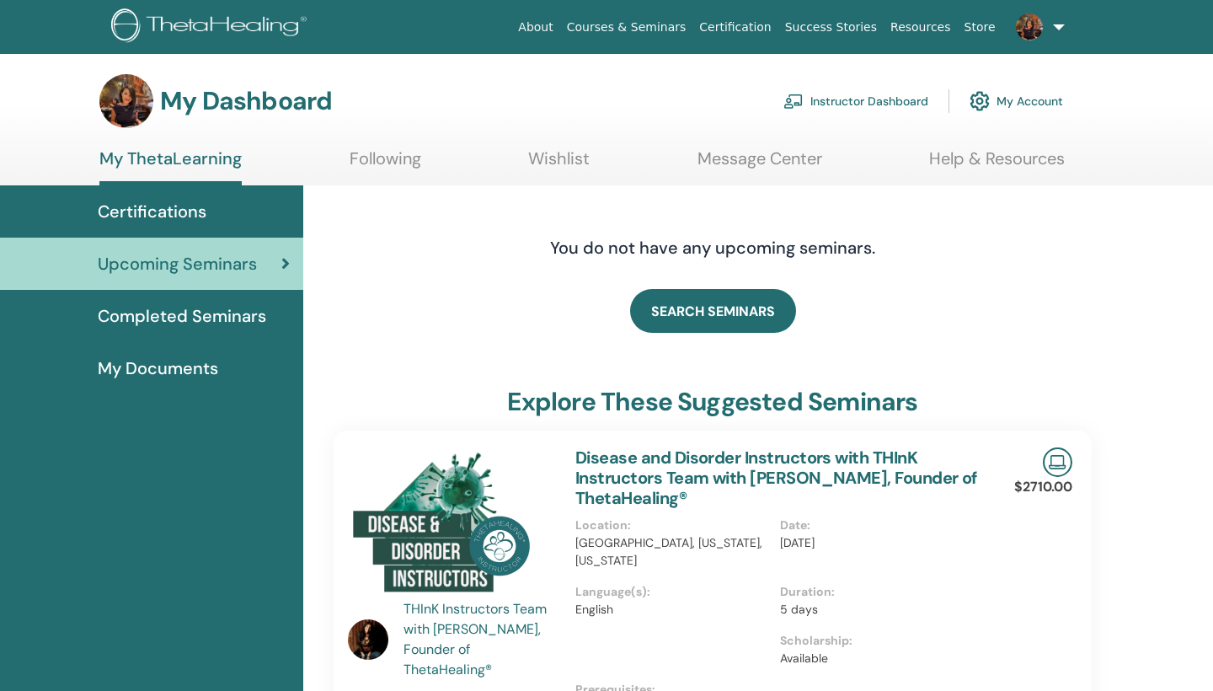
click at [226, 254] on span "Upcoming Seminars" at bounding box center [177, 263] width 159 height 25
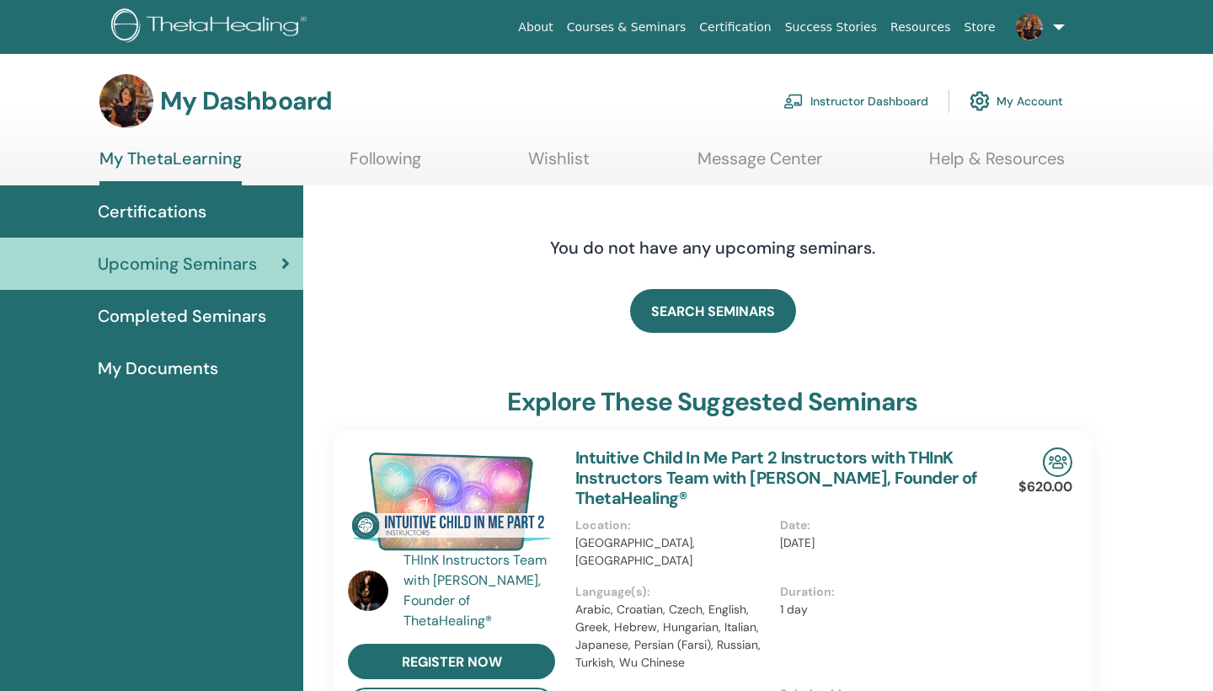
click at [216, 206] on div "Certifications" at bounding box center [151, 211] width 276 height 25
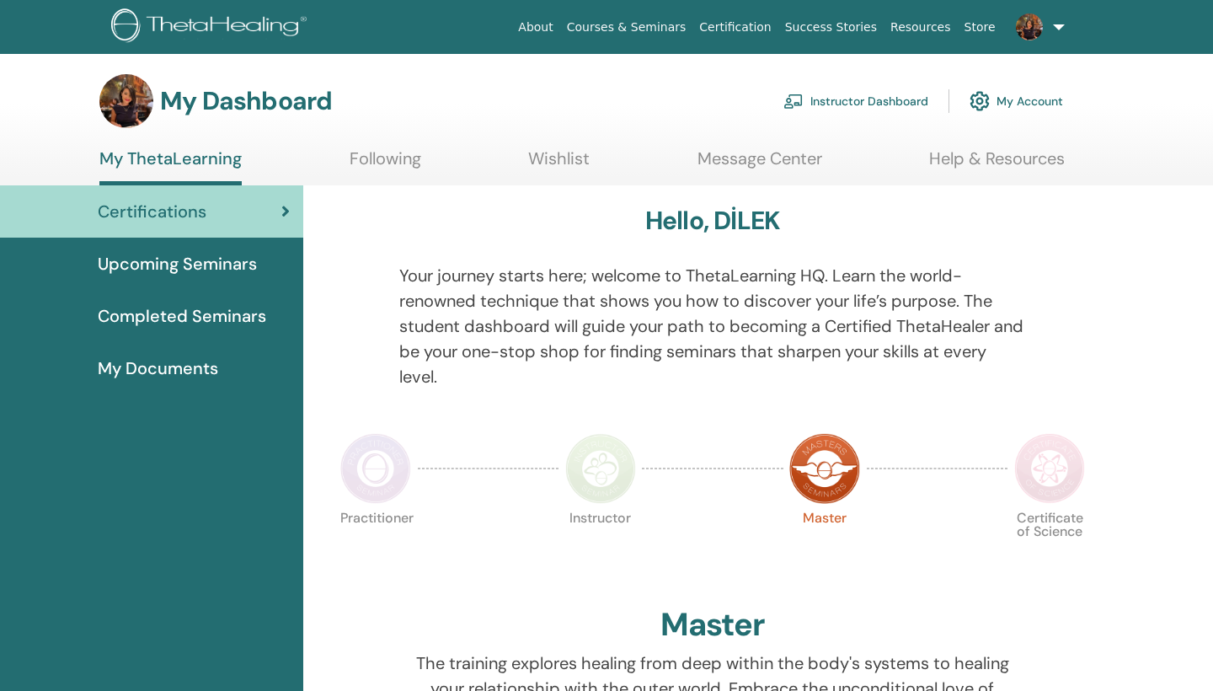
click at [207, 275] on span "Upcoming Seminars" at bounding box center [177, 263] width 159 height 25
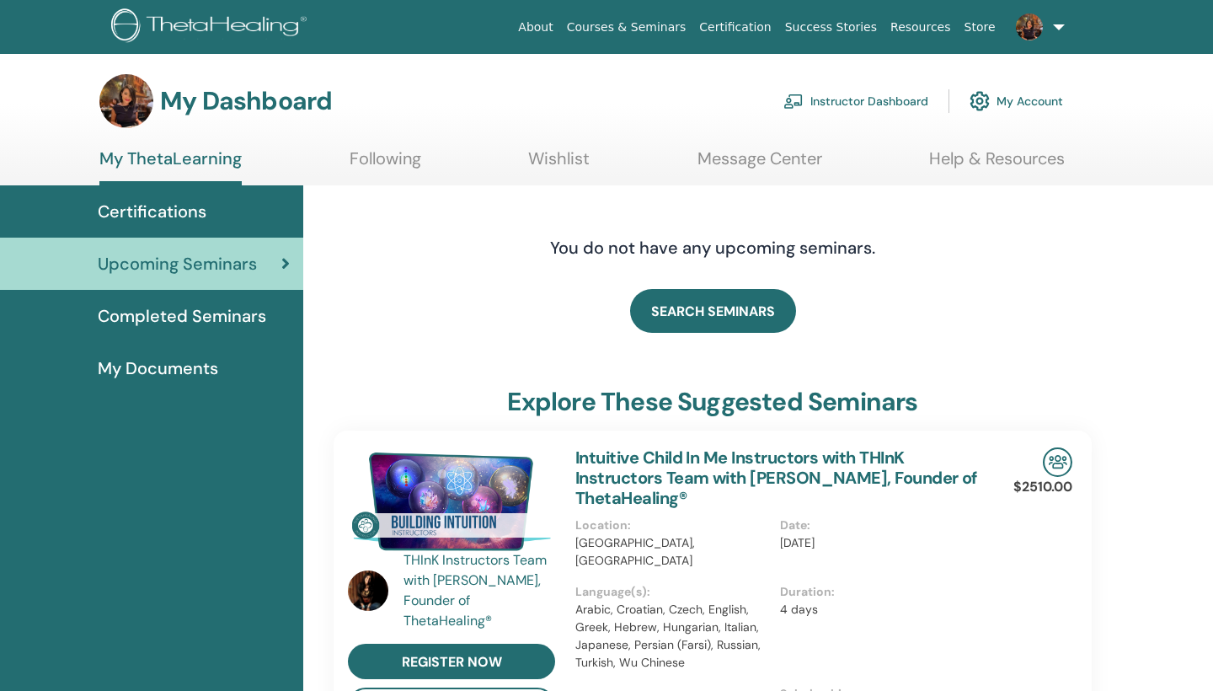
click at [871, 101] on link "Instructor Dashboard" at bounding box center [855, 101] width 145 height 37
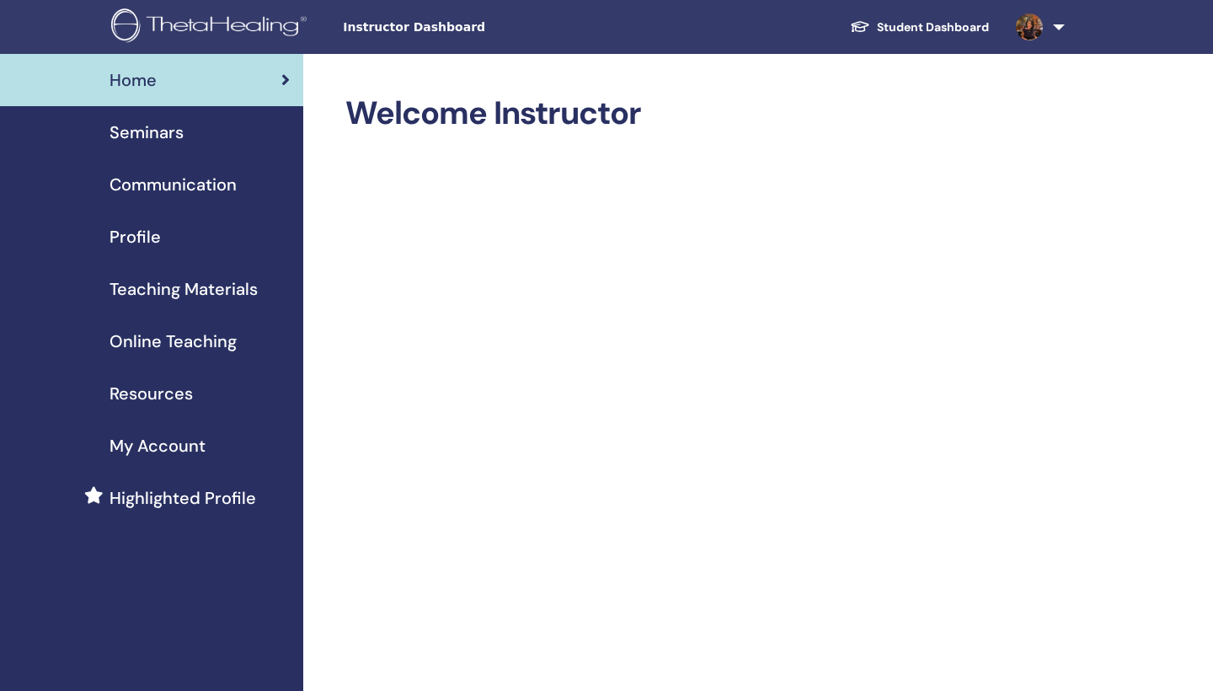
click at [157, 140] on span "Seminars" at bounding box center [147, 132] width 74 height 25
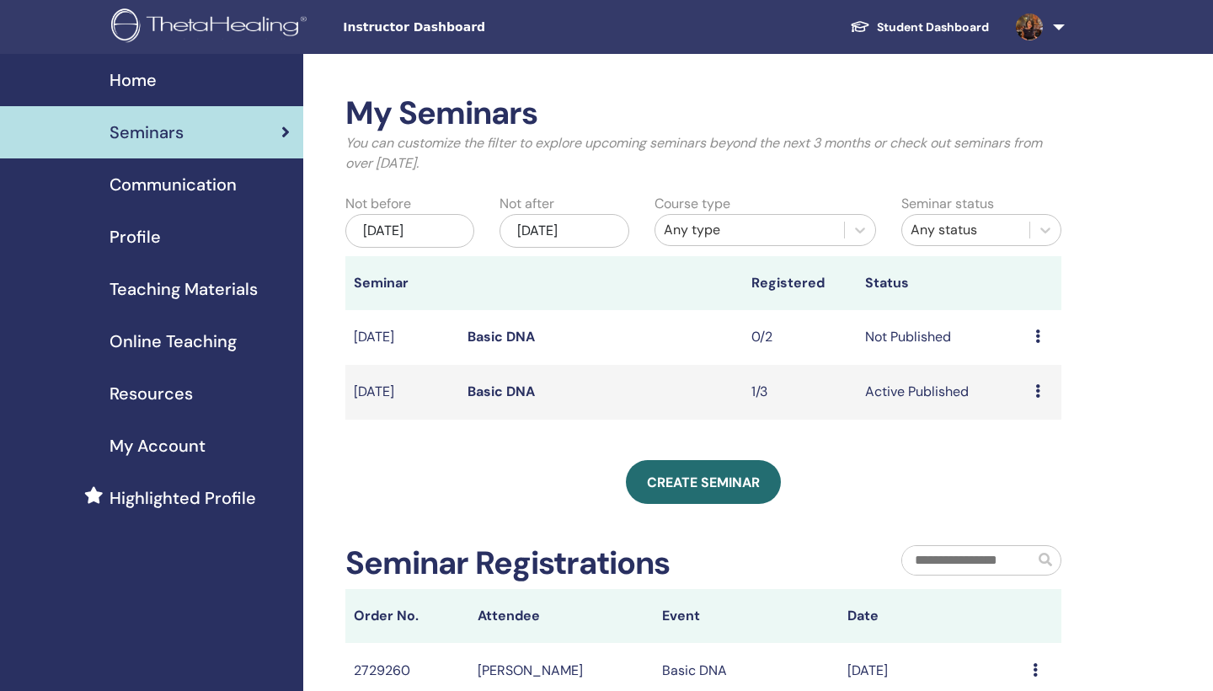
click at [1038, 334] on icon at bounding box center [1037, 335] width 5 height 13
click at [1037, 351] on link "Preview" at bounding box center [1026, 348] width 48 height 18
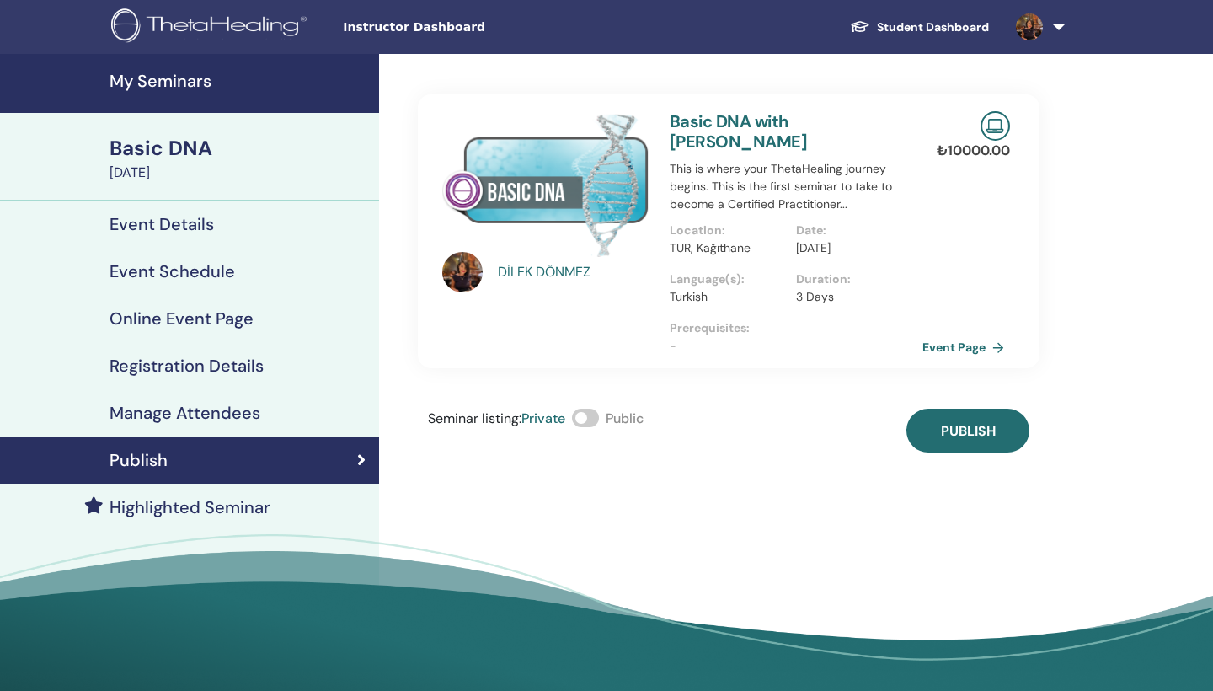
click at [596, 409] on span at bounding box center [585, 418] width 27 height 19
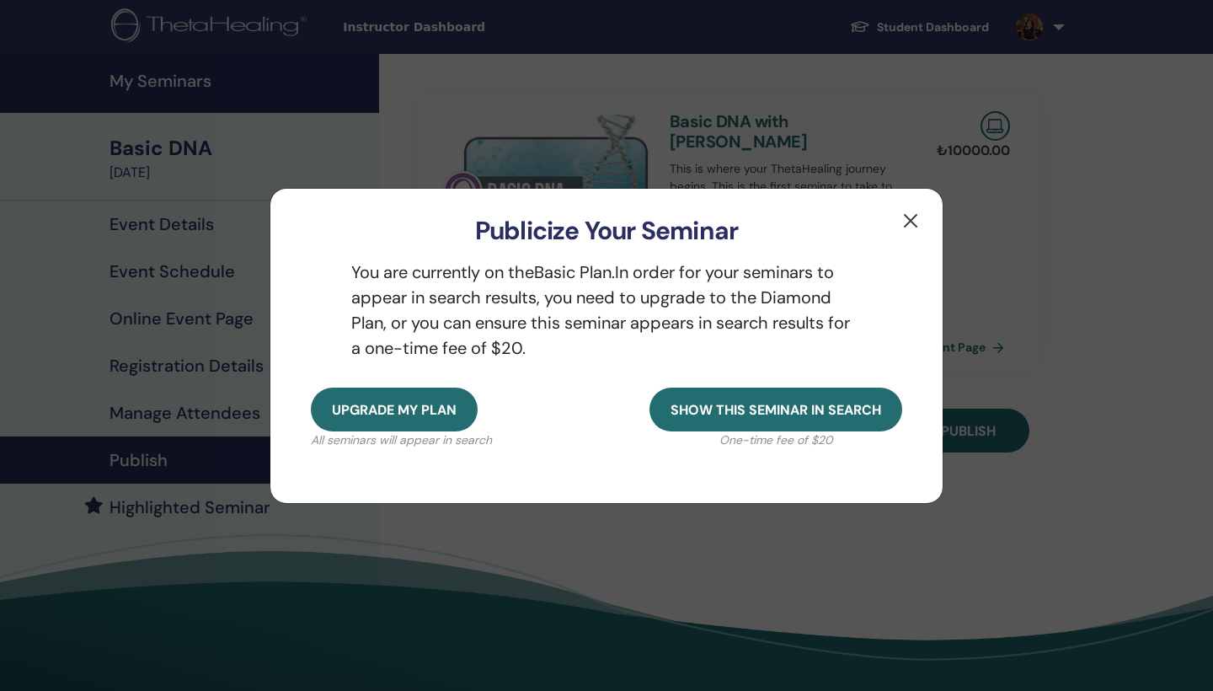
click at [916, 221] on button "button" at bounding box center [910, 220] width 27 height 27
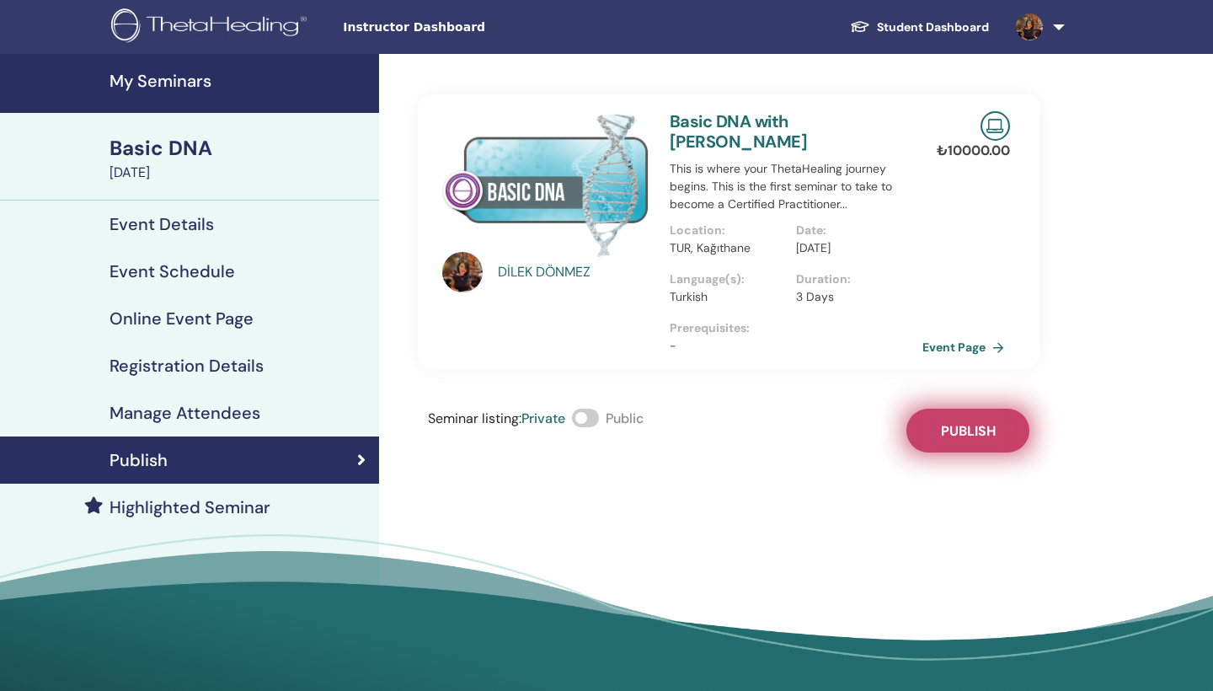
click at [951, 422] on button "Publish" at bounding box center [967, 431] width 123 height 44
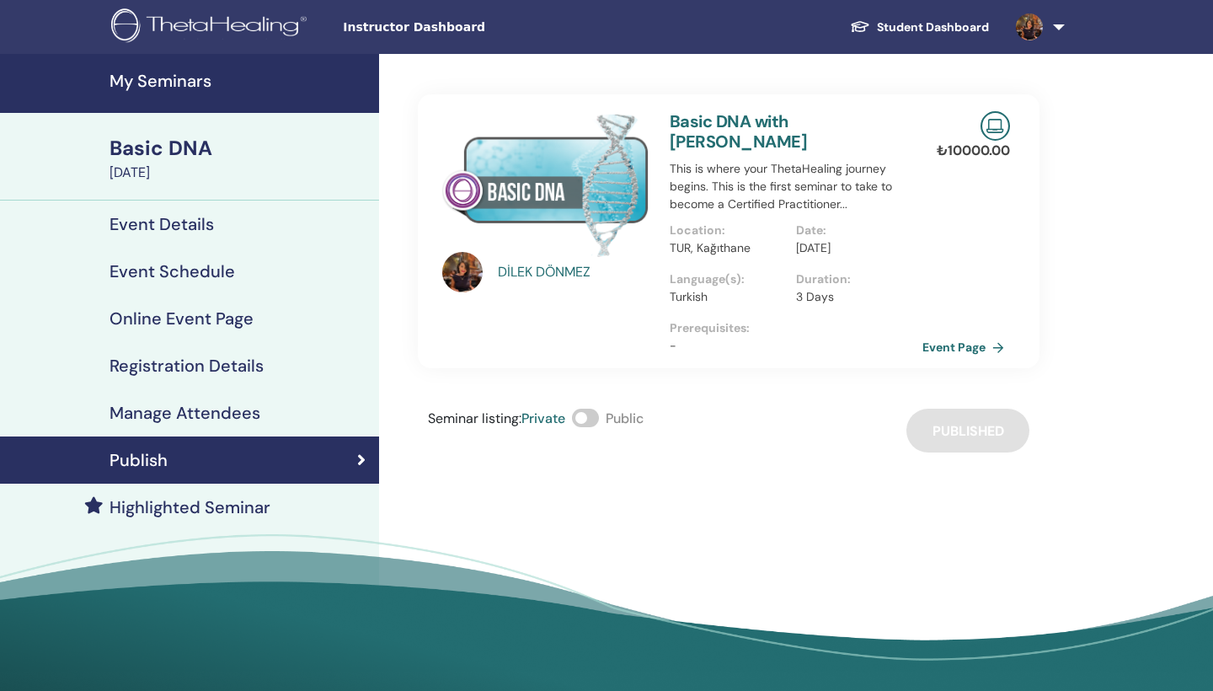
click at [589, 409] on span at bounding box center [585, 418] width 27 height 19
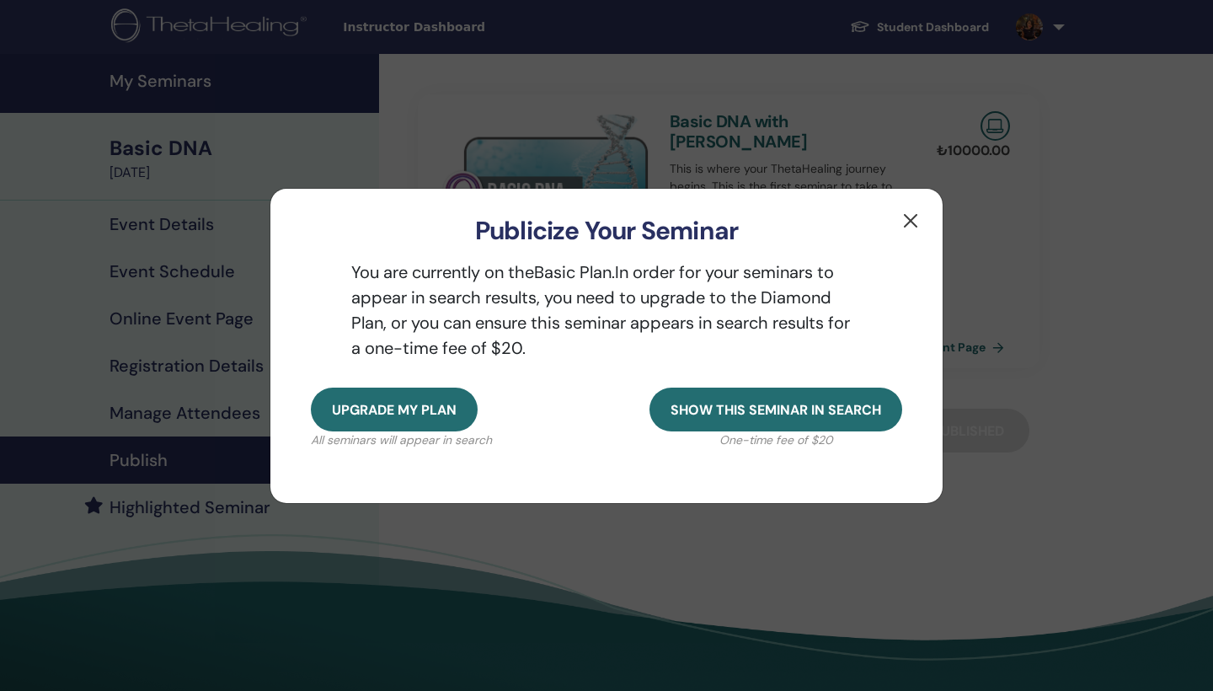
click at [911, 222] on button "button" at bounding box center [910, 220] width 27 height 27
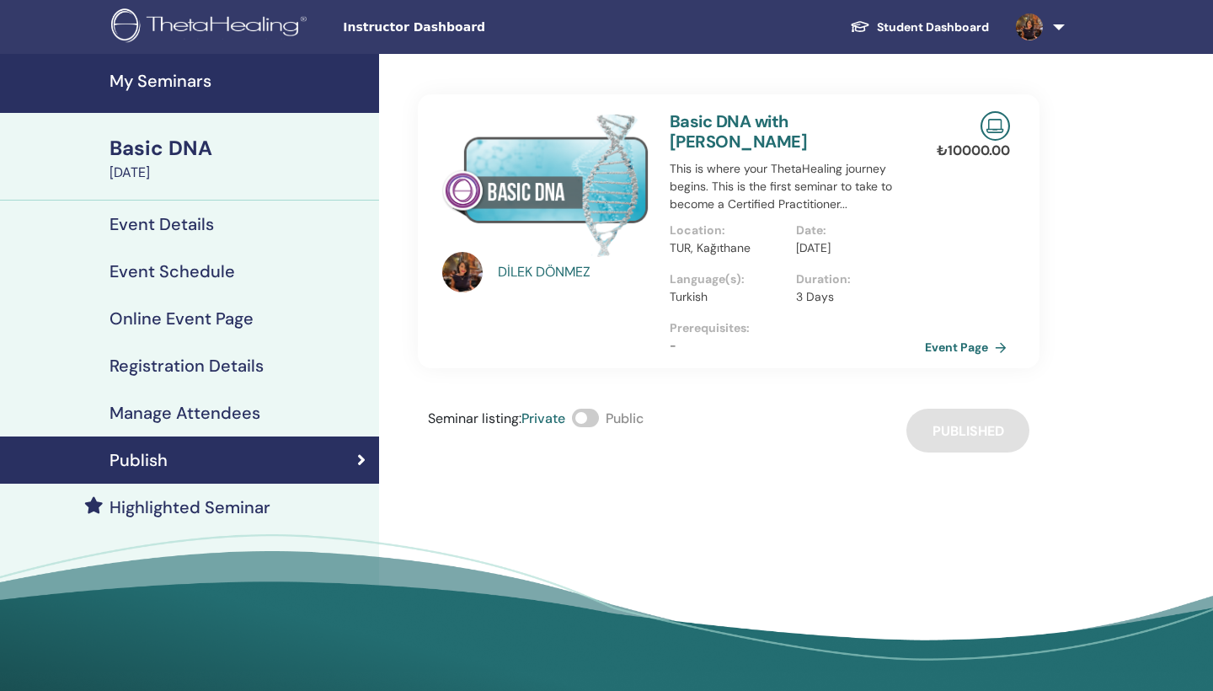
click at [953, 334] on link "Event Page" at bounding box center [969, 346] width 88 height 25
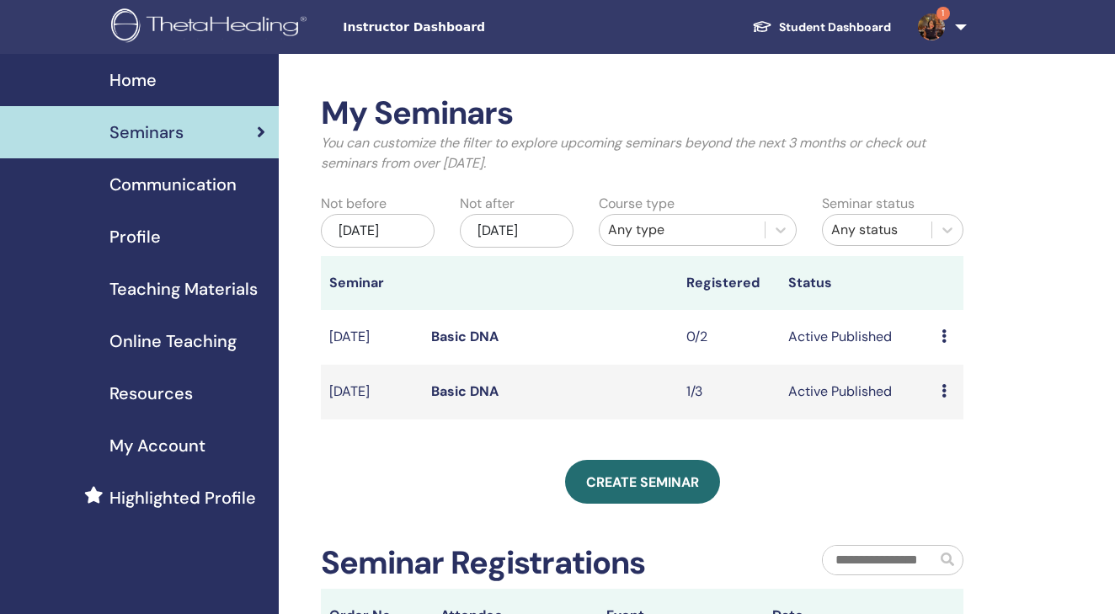
click at [931, 20] on img at bounding box center [931, 26] width 27 height 27
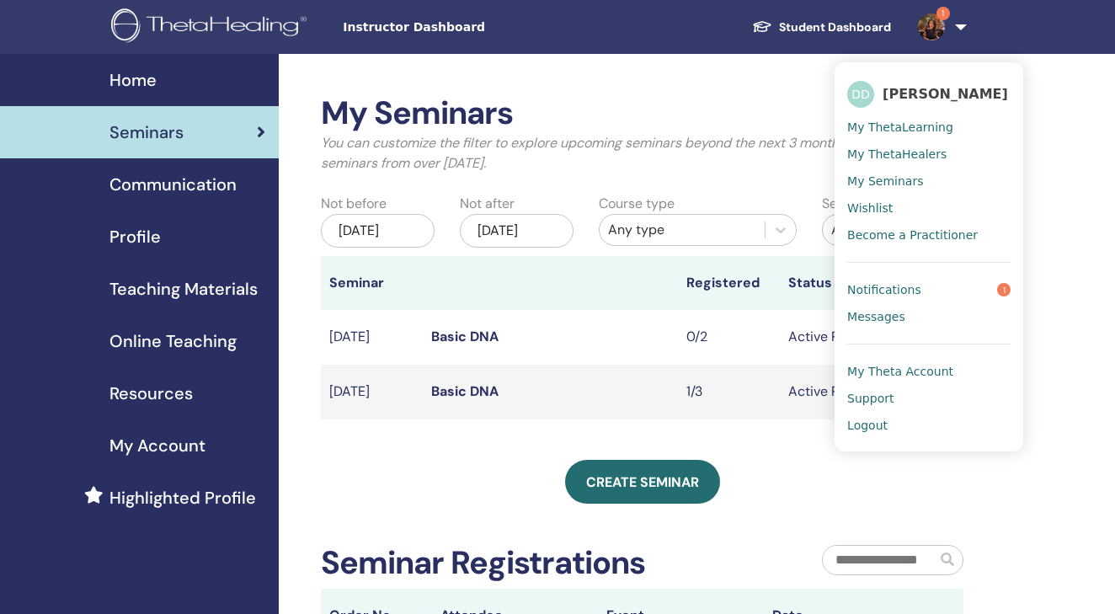
click at [887, 290] on span "Notifications" at bounding box center [884, 289] width 74 height 15
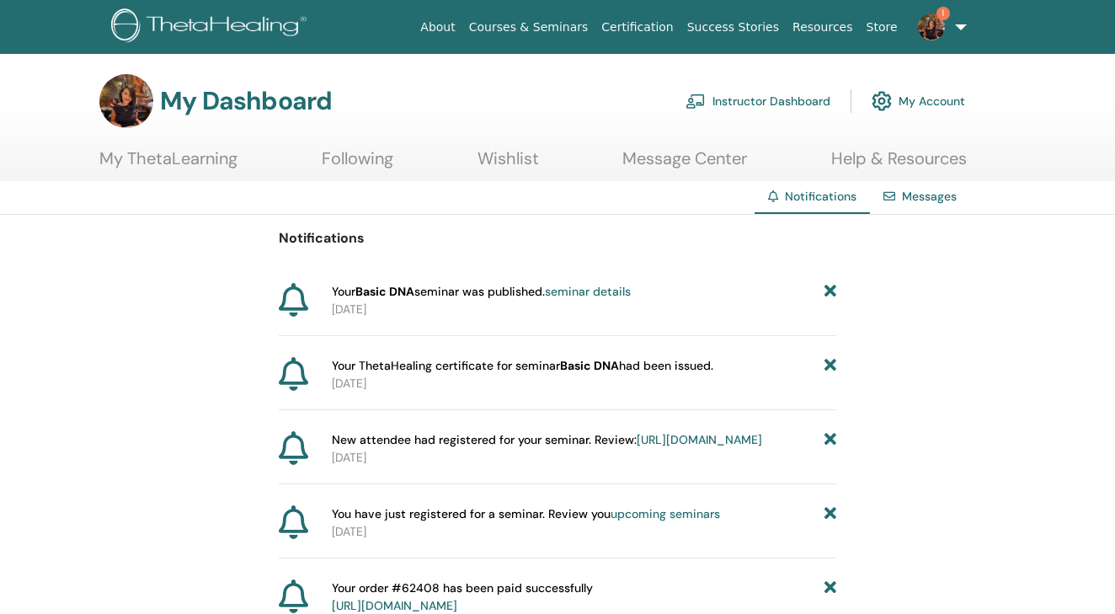
click at [773, 96] on link "Instructor Dashboard" at bounding box center [758, 101] width 145 height 37
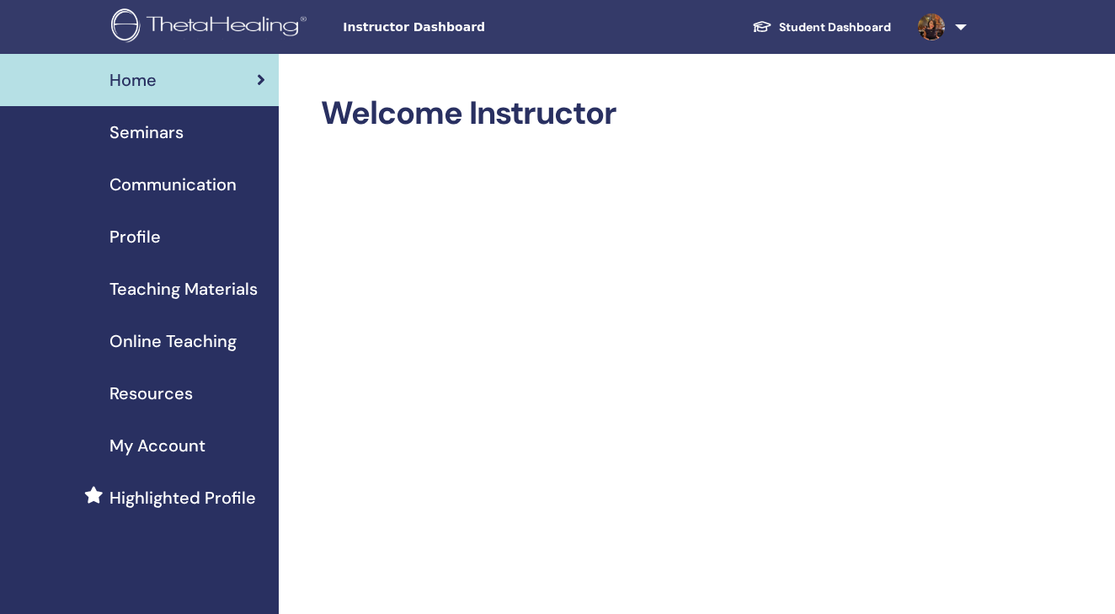
click at [222, 299] on span "Teaching Materials" at bounding box center [184, 288] width 148 height 25
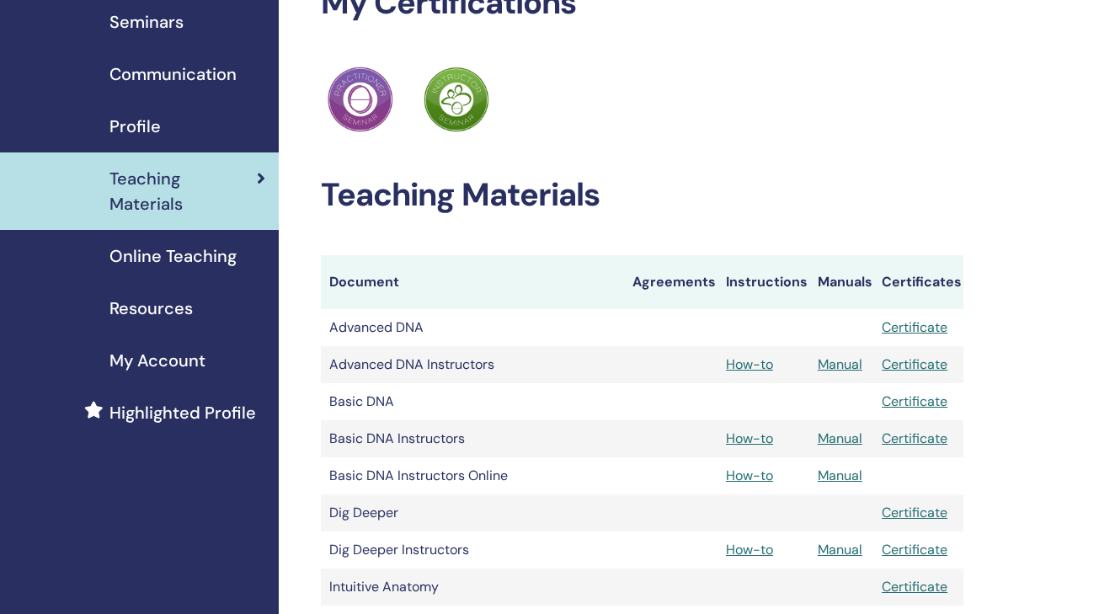
scroll to position [115, 0]
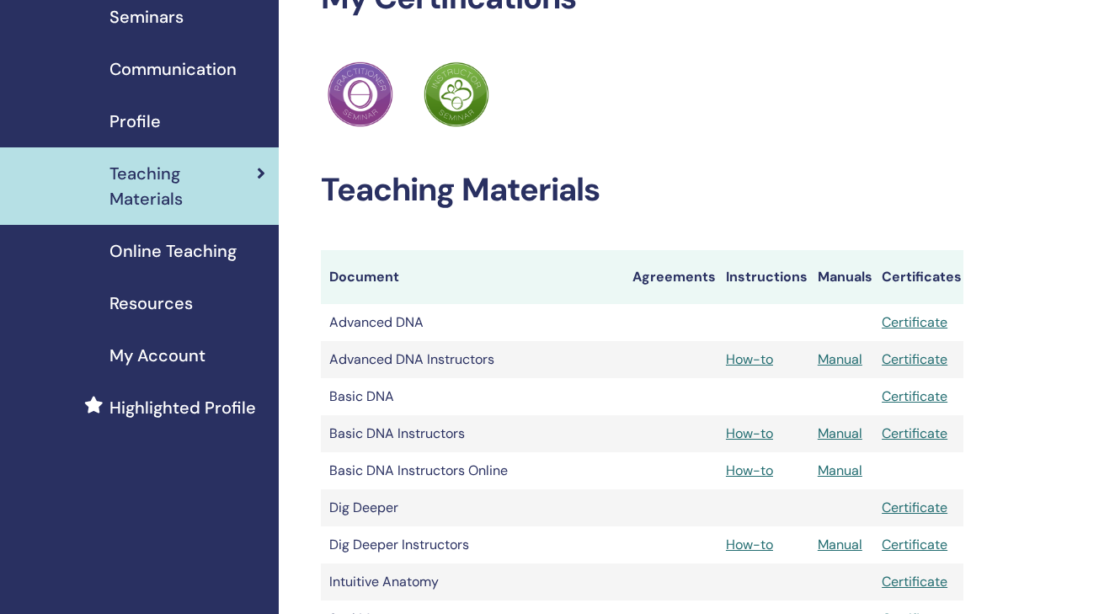
click at [766, 436] on link "How-to" at bounding box center [749, 434] width 47 height 18
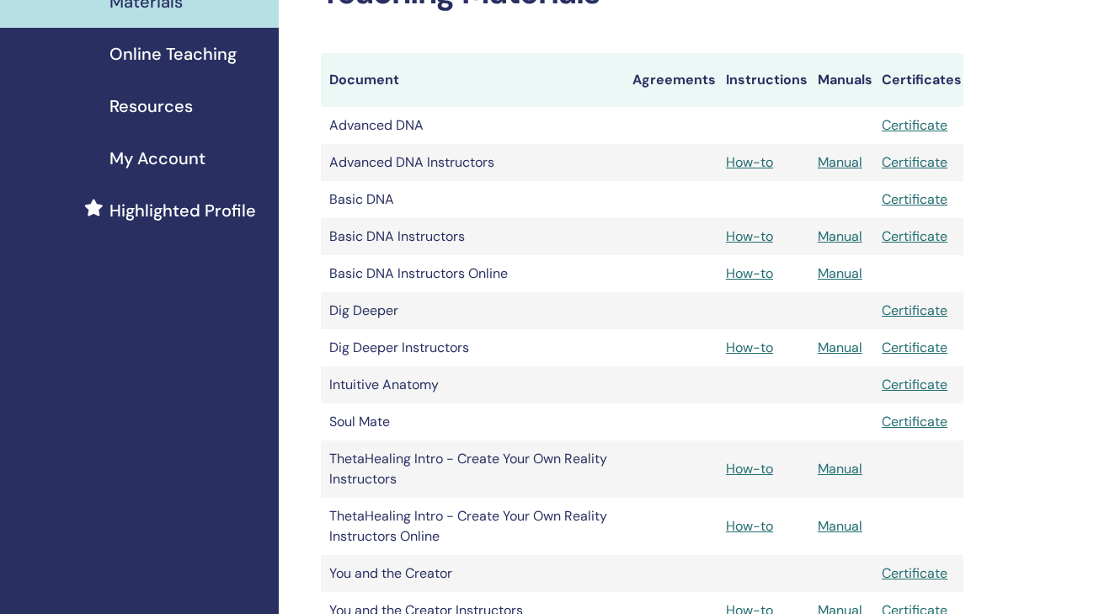
scroll to position [317, 0]
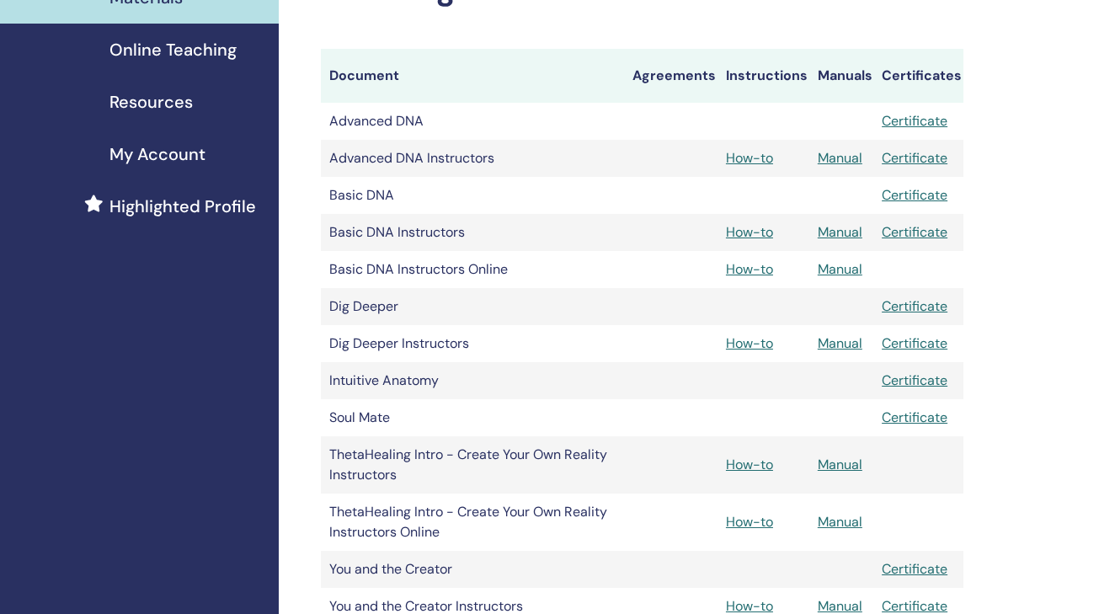
click at [841, 238] on link "Manual" at bounding box center [840, 232] width 45 height 18
